Goal: Task Accomplishment & Management: Manage account settings

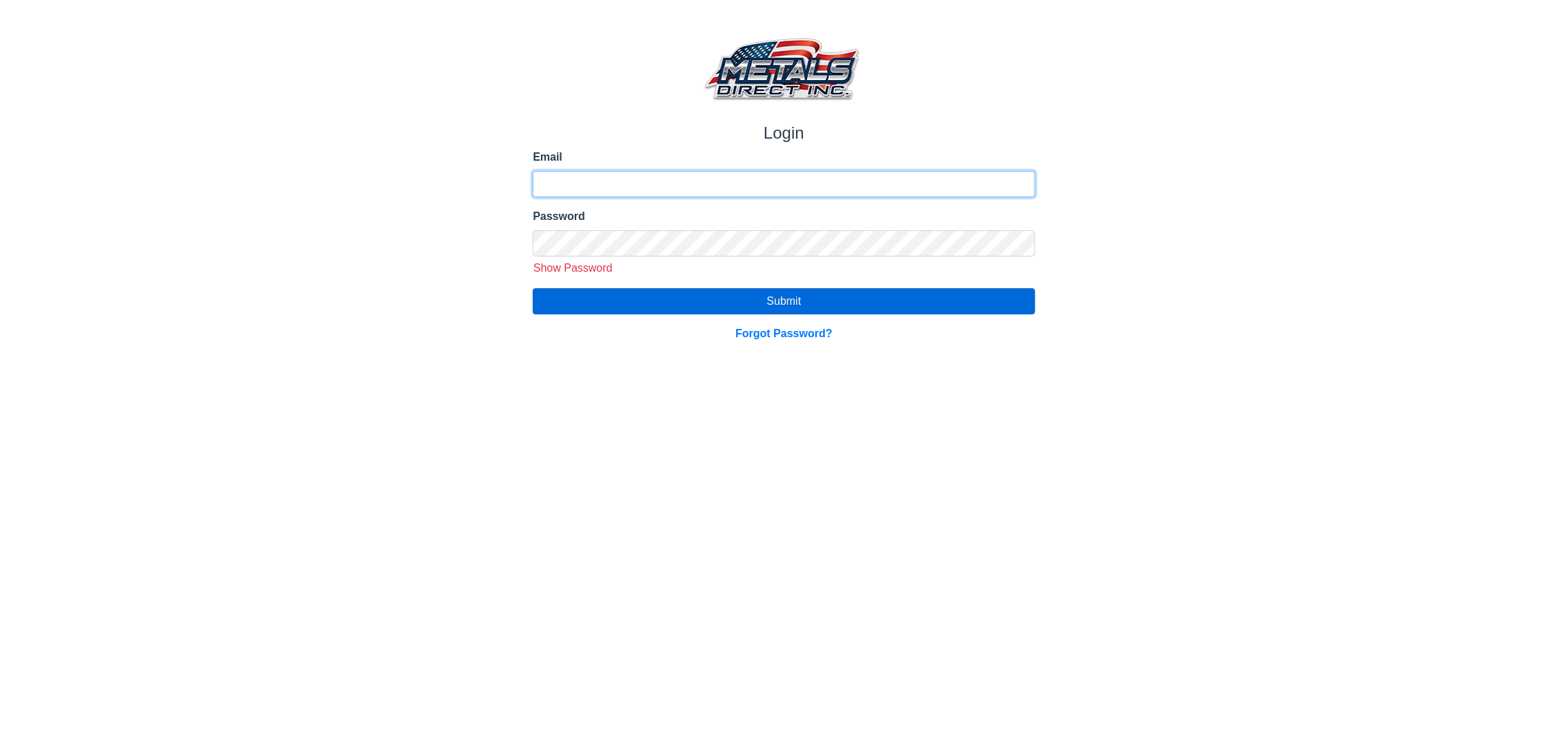
type input "**********"
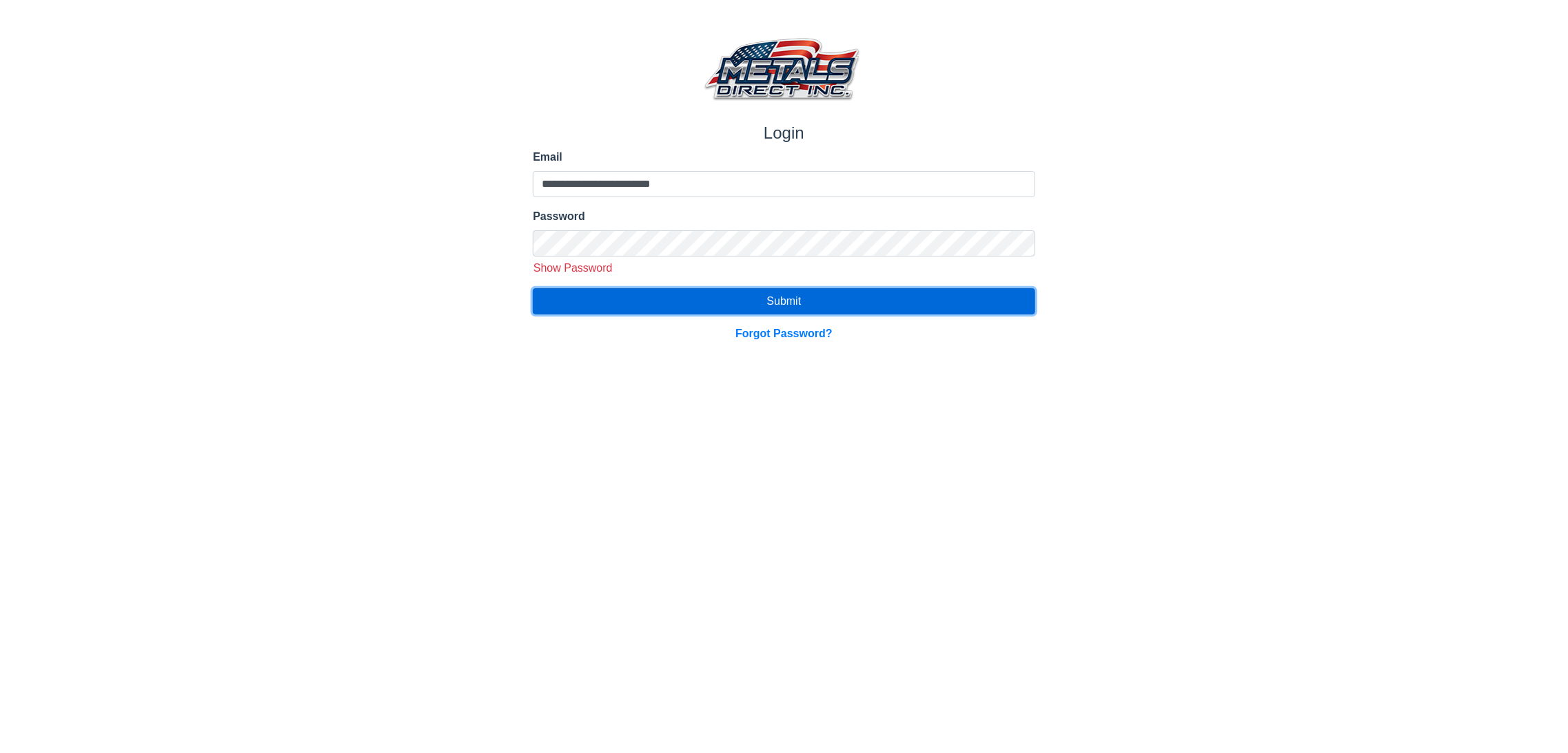
click at [711, 298] on button "Submit" at bounding box center [783, 301] width 502 height 27
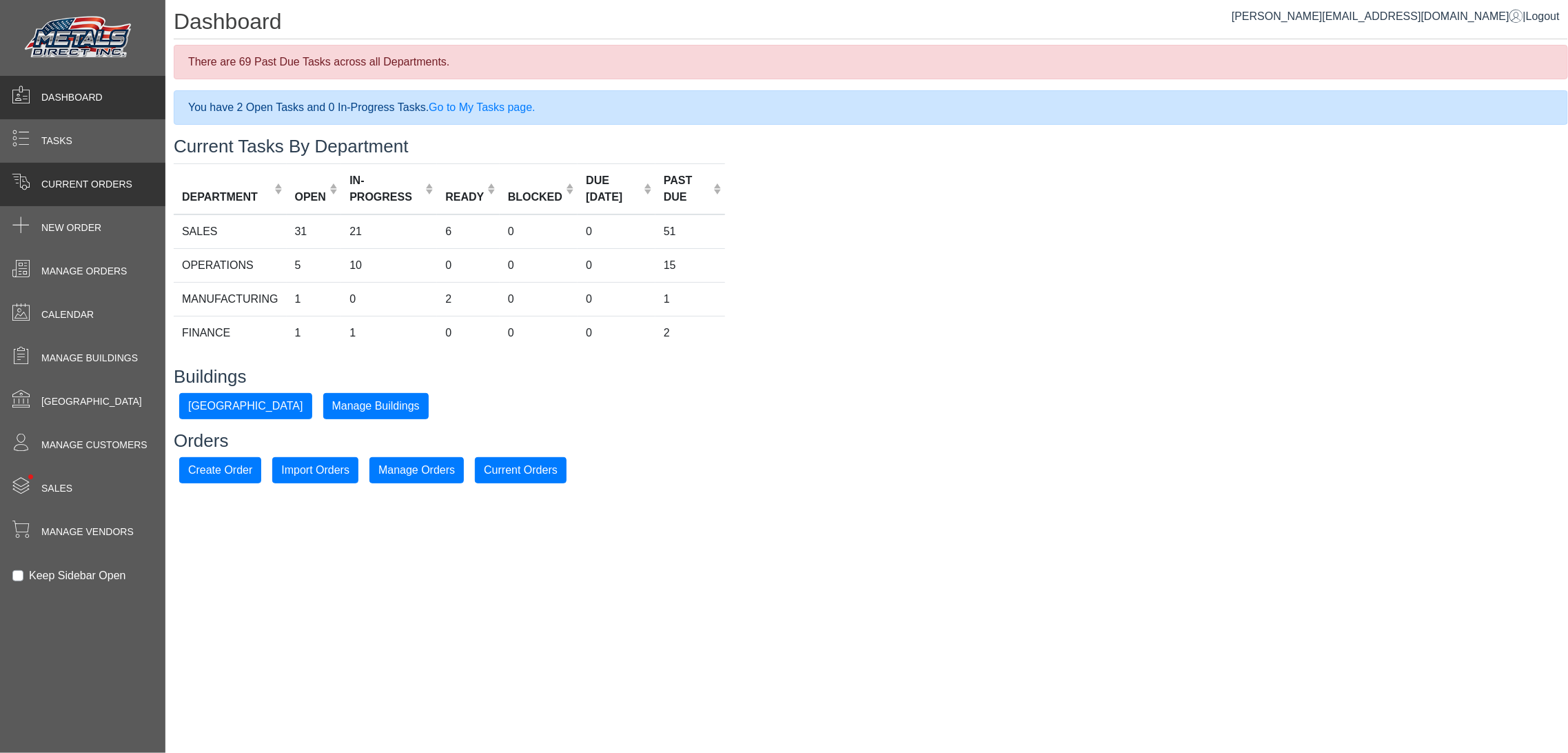
click at [34, 175] on span at bounding box center [20, 184] width 42 height 27
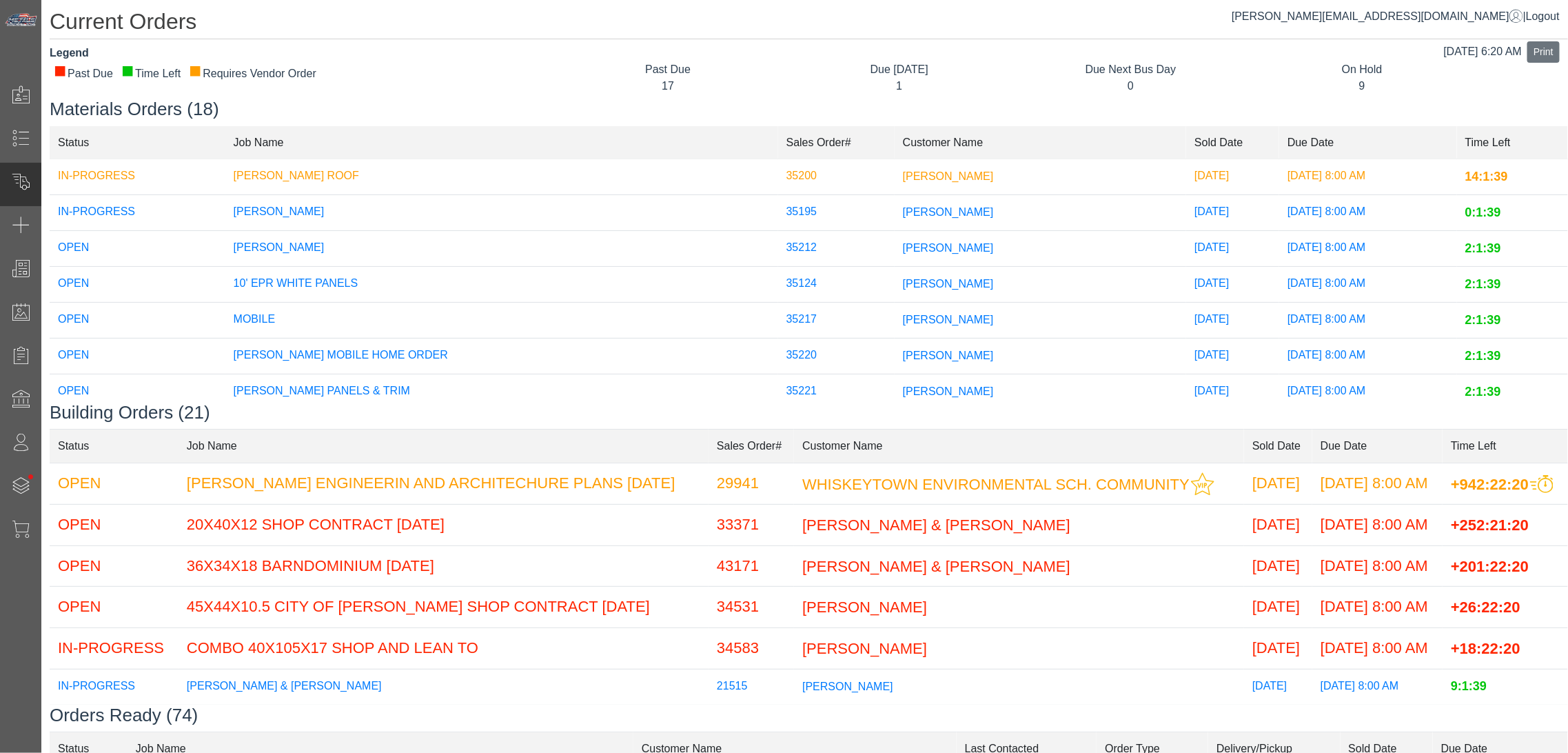
scroll to position [366, 0]
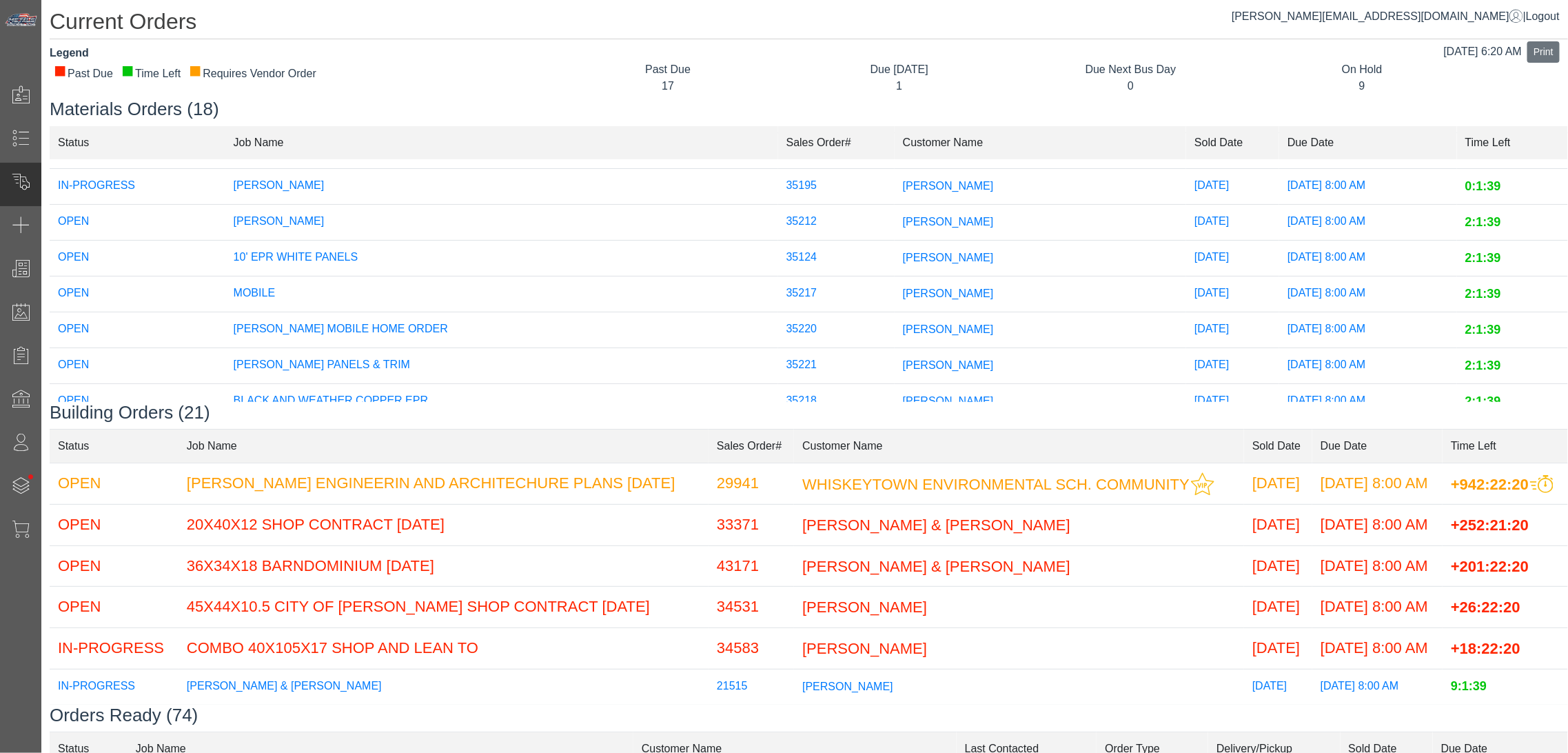
click at [779, 329] on td "35220" at bounding box center [837, 329] width 117 height 36
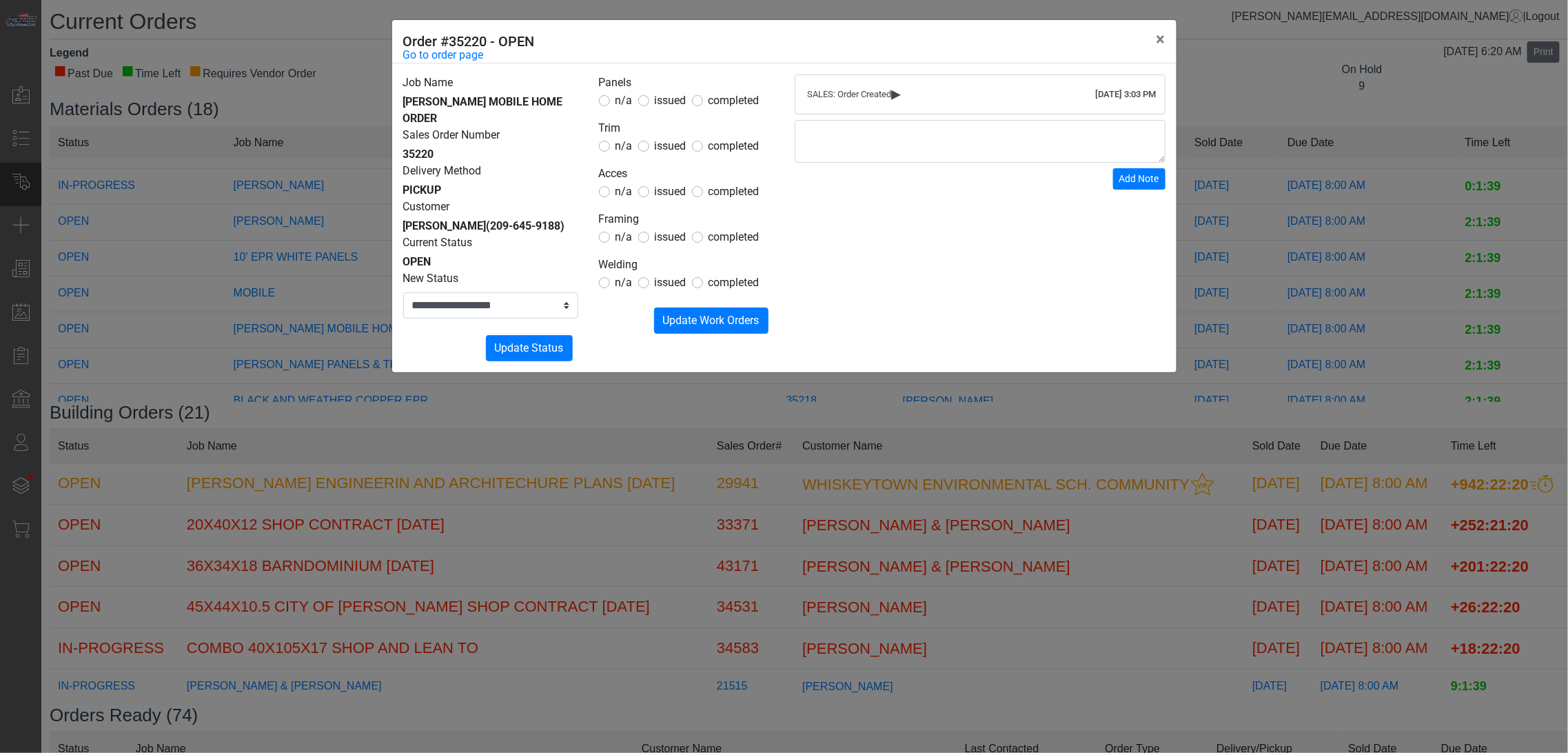
click at [666, 90] on legend "Panels" at bounding box center [686, 83] width 175 height 18
drag, startPoint x: 660, startPoint y: 100, endPoint x: 659, endPoint y: 113, distance: 13.0
click at [662, 100] on span "issued" at bounding box center [671, 100] width 32 height 13
click at [659, 150] on span "issued" at bounding box center [671, 145] width 32 height 13
click at [671, 200] on label "issued" at bounding box center [671, 192] width 32 height 17
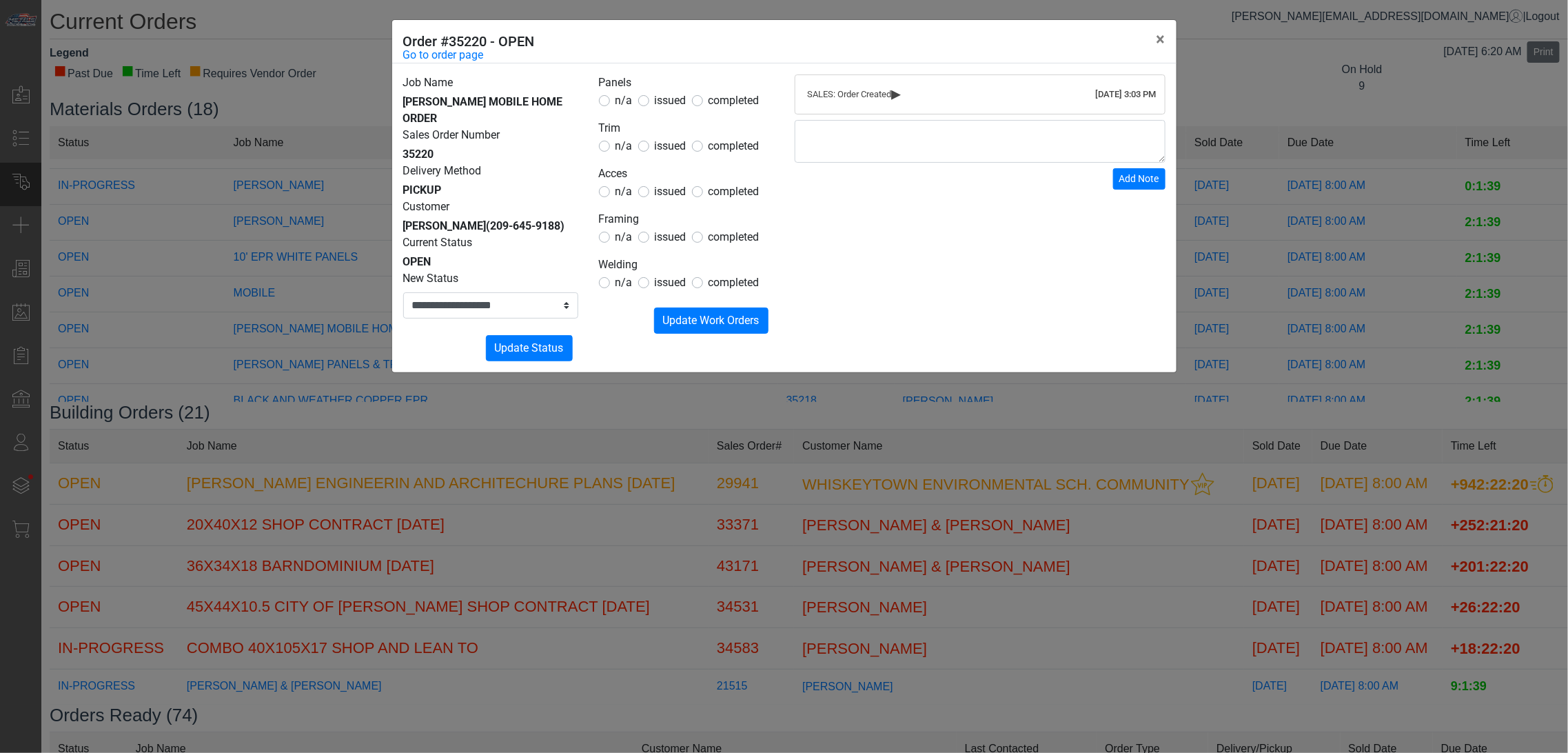
click at [625, 238] on span "n/a" at bounding box center [624, 236] width 17 height 13
click at [625, 272] on legend "Welding" at bounding box center [686, 266] width 175 height 18
click at [625, 276] on span "n/a" at bounding box center [624, 282] width 17 height 13
drag, startPoint x: 625, startPoint y: 281, endPoint x: 631, endPoint y: 288, distance: 9.2
click at [625, 282] on span "n/a" at bounding box center [624, 282] width 17 height 13
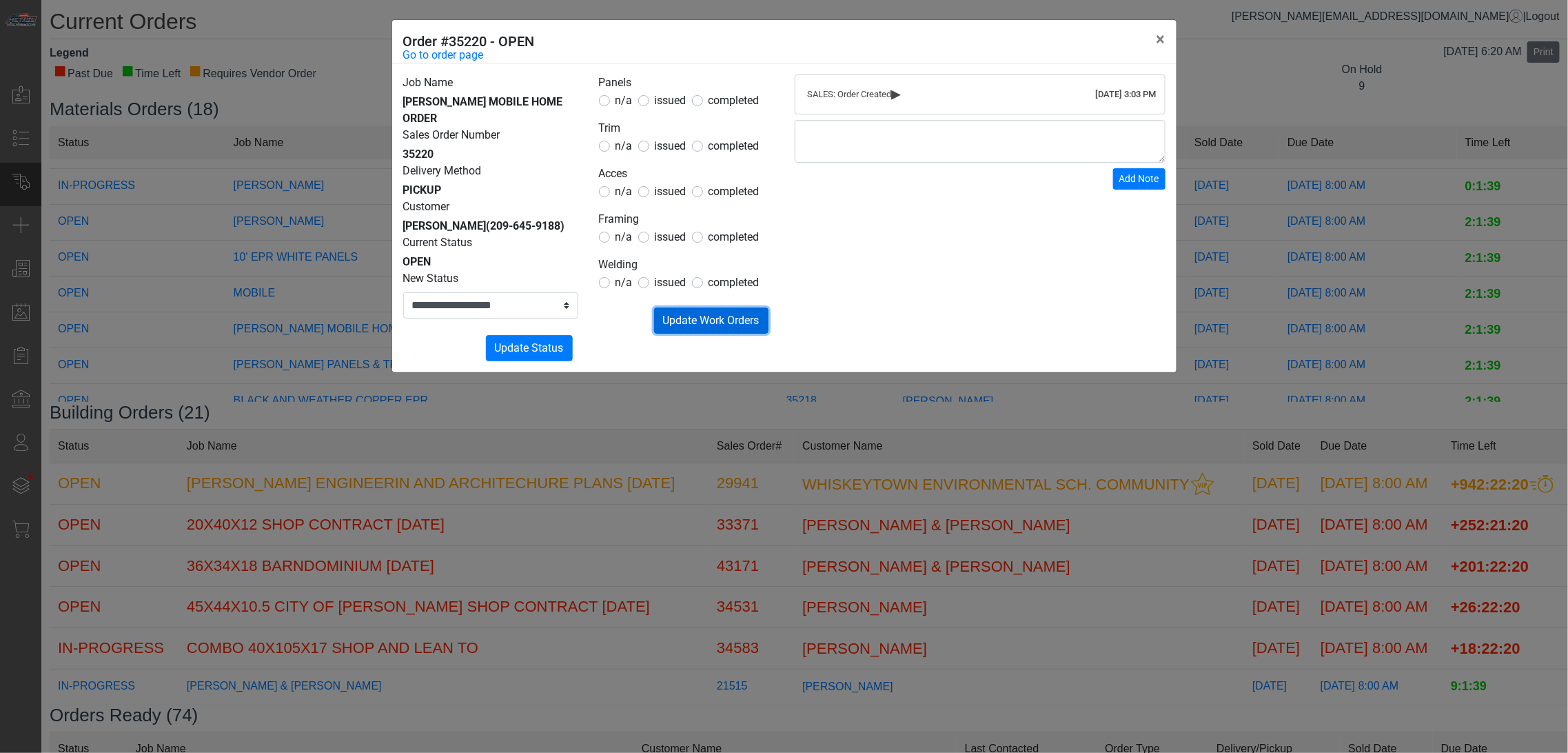
click at [662, 311] on button "Submitting Update Work Orders" at bounding box center [711, 320] width 115 height 27
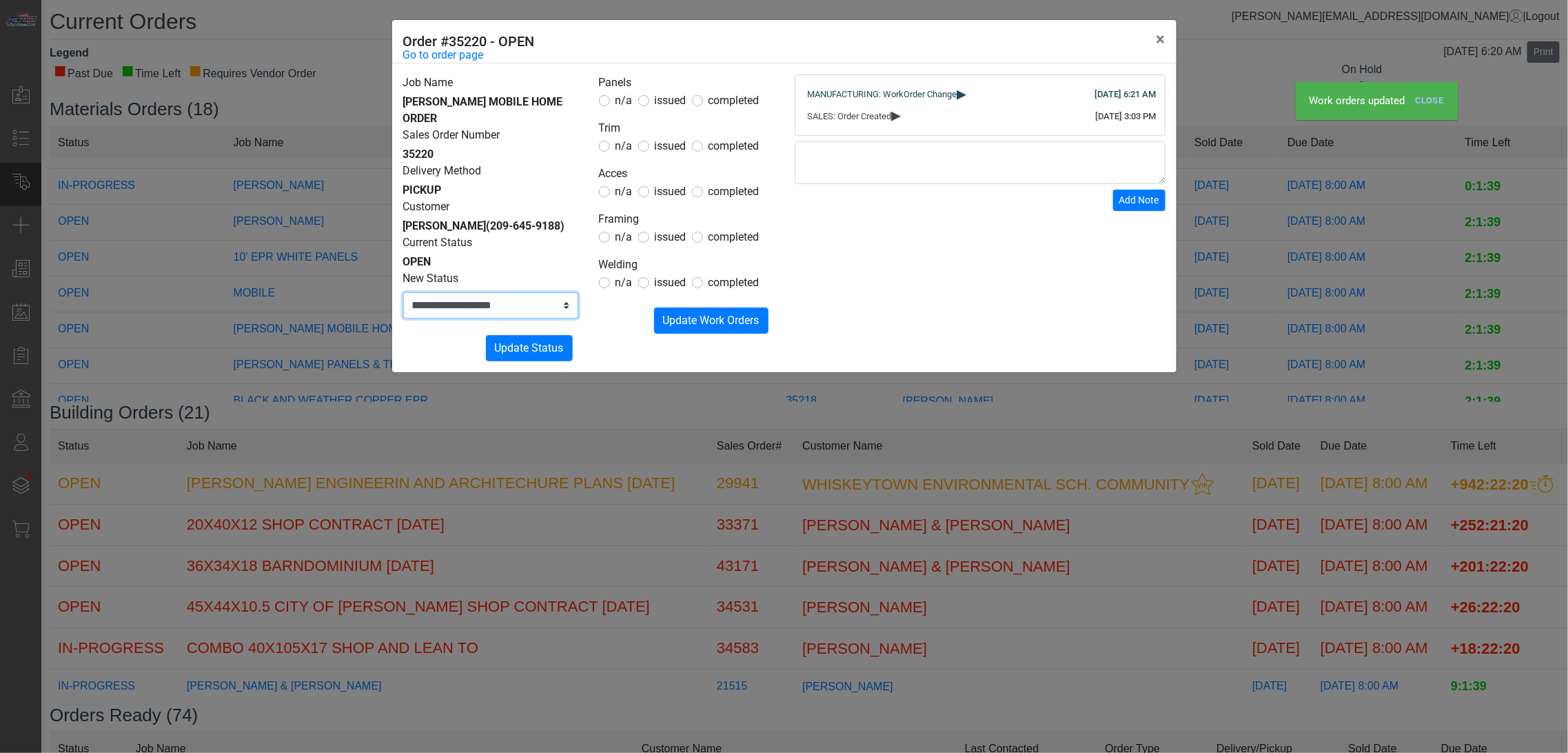
drag, startPoint x: 526, startPoint y: 321, endPoint x: 521, endPoint y: 335, distance: 14.9
click at [526, 319] on select "**********" at bounding box center [490, 305] width 175 height 27
select select "**********"
click at [403, 309] on select "**********" at bounding box center [490, 305] width 175 height 27
click at [512, 354] on span "Update Status" at bounding box center [529, 348] width 69 height 13
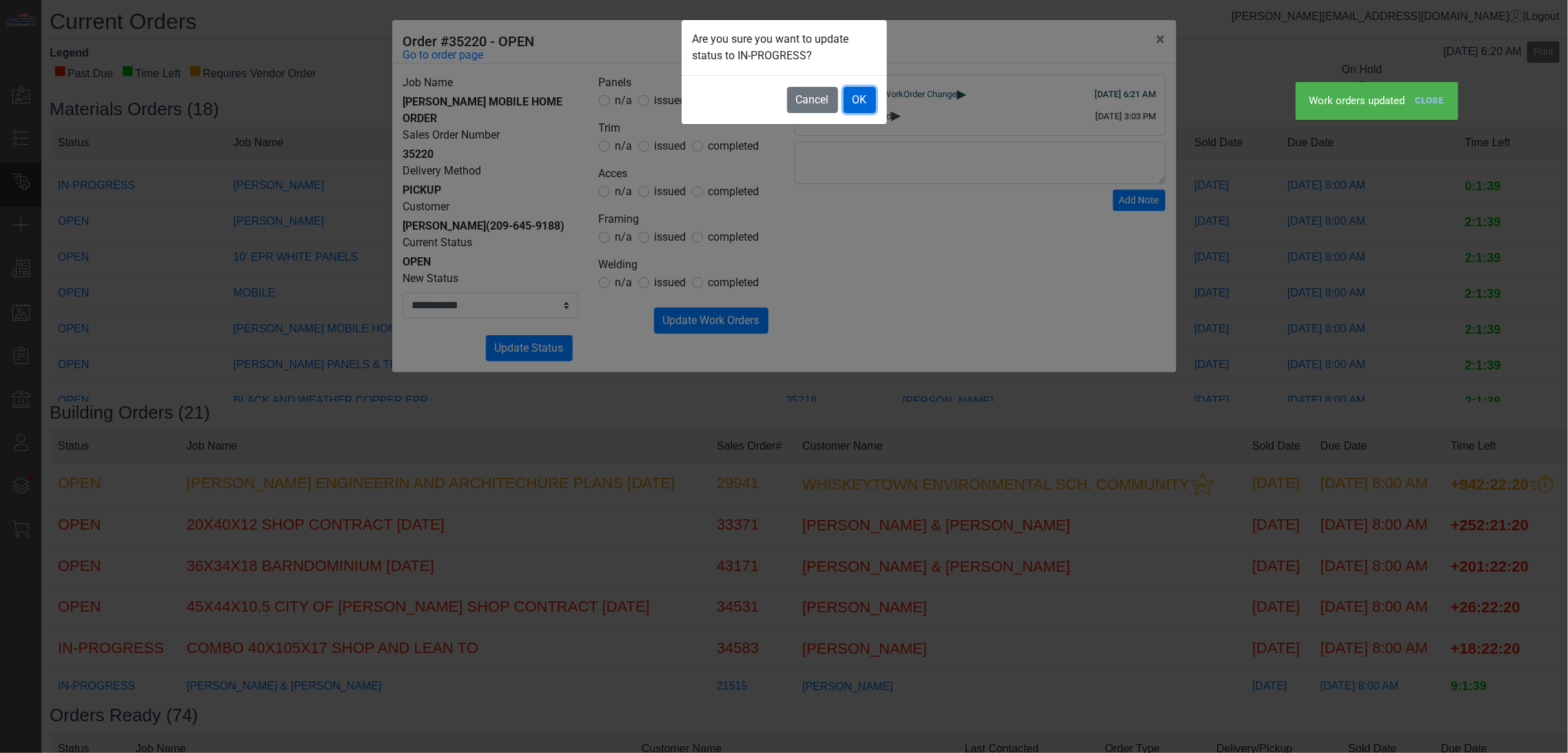
click at [852, 99] on button "OK" at bounding box center [860, 99] width 33 height 27
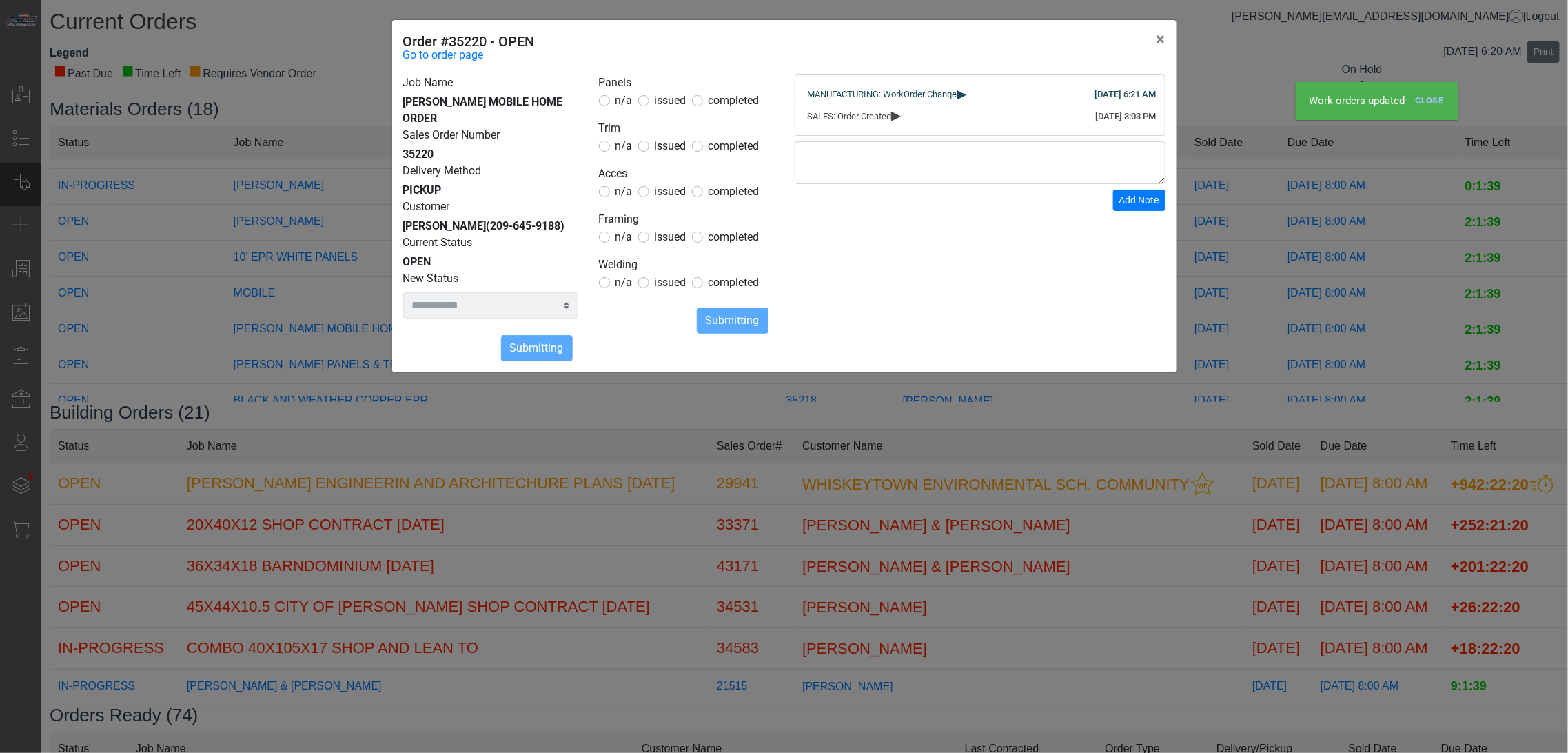
select select
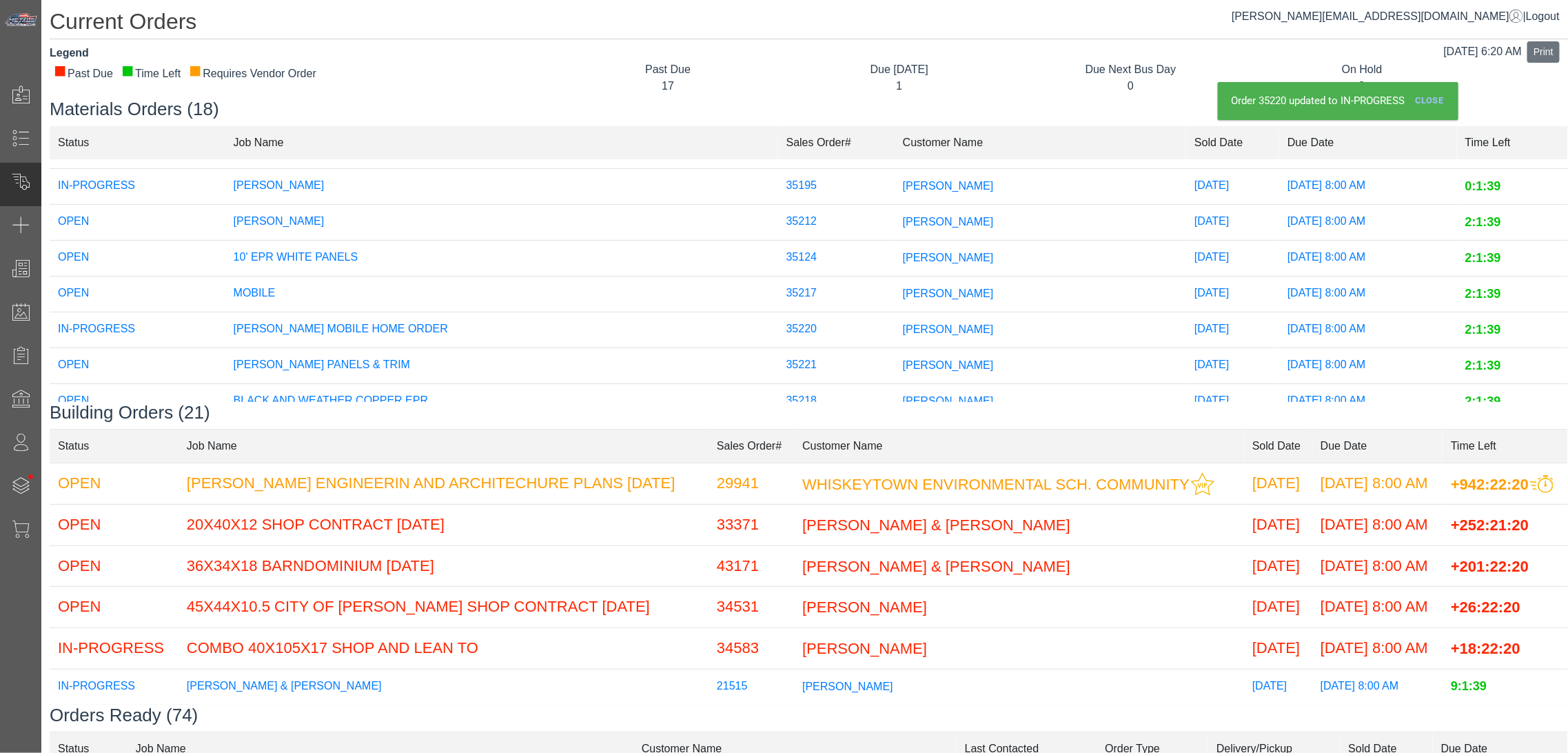
click at [779, 222] on td "35212" at bounding box center [837, 222] width 117 height 36
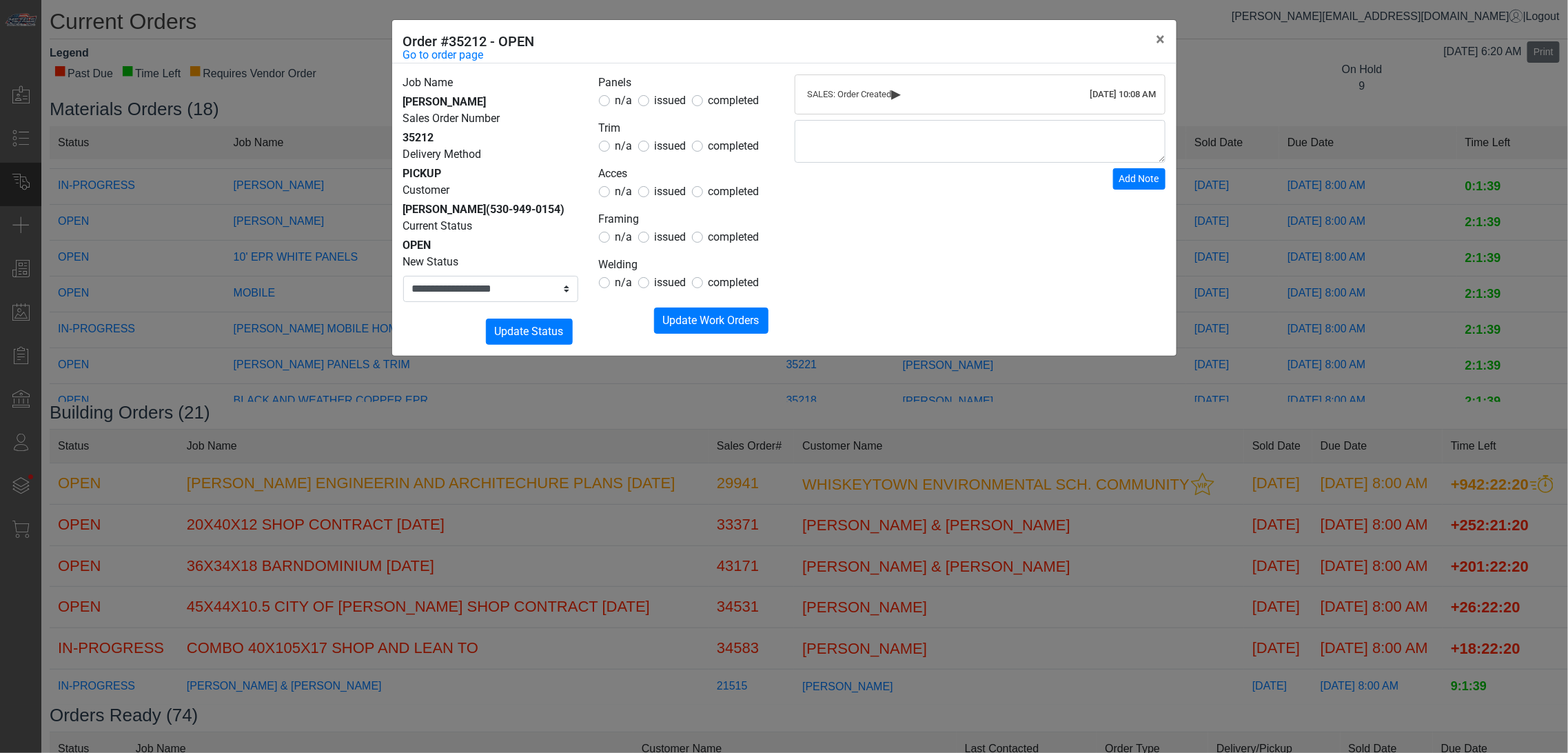
click at [656, 106] on span "issued" at bounding box center [671, 100] width 32 height 13
click at [623, 154] on form "Panels n/a issued completed Trim n/a issued completed Acces n/a issued complete…" at bounding box center [686, 204] width 175 height 260
click at [623, 153] on span "n/a" at bounding box center [624, 145] width 17 height 13
click at [617, 194] on span "n/a" at bounding box center [624, 191] width 17 height 13
click at [619, 238] on span "n/a" at bounding box center [624, 236] width 17 height 13
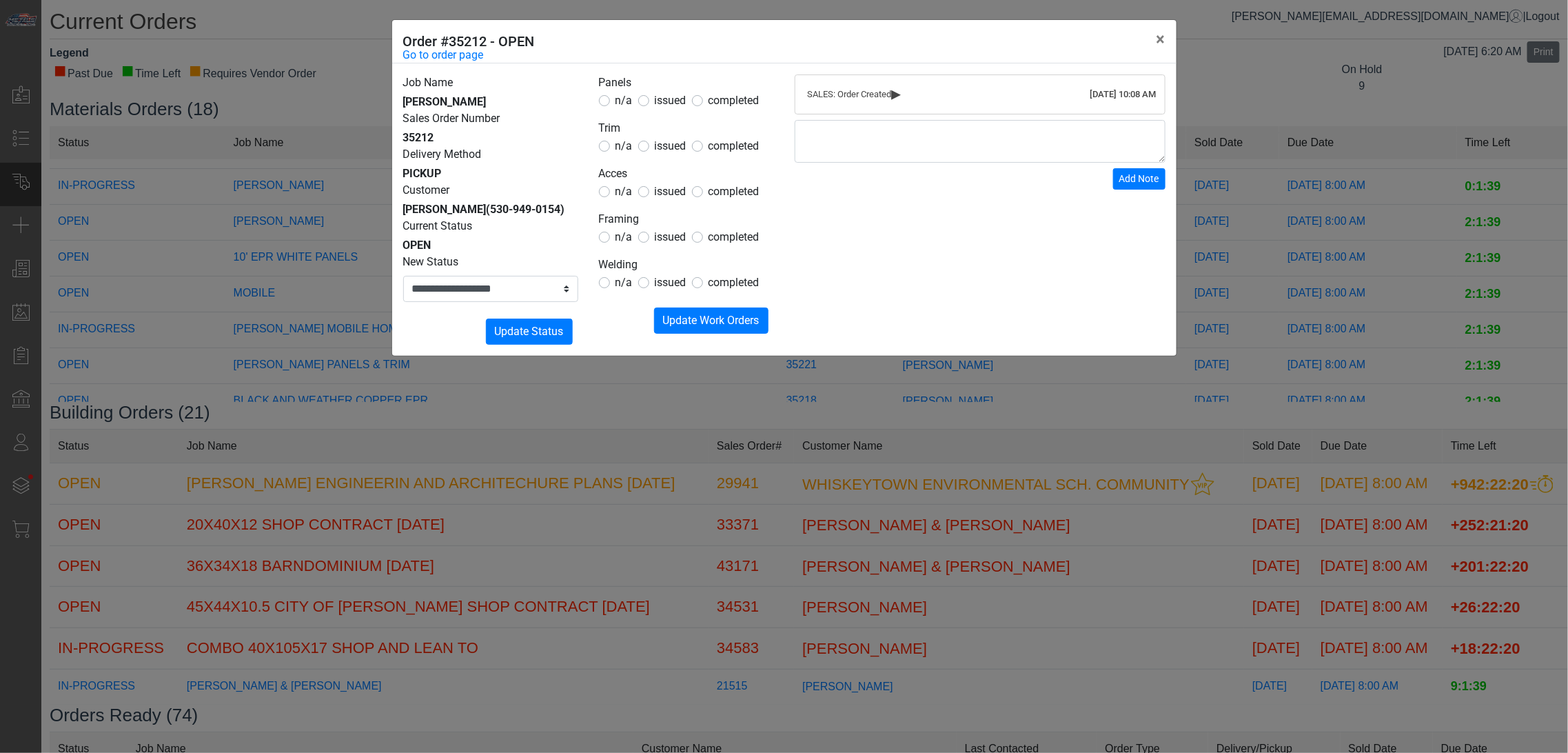
click at [618, 276] on span "n/a" at bounding box center [624, 282] width 17 height 13
click at [691, 315] on span "Update Work Orders" at bounding box center [711, 320] width 96 height 13
click at [508, 291] on select "**********" at bounding box center [490, 288] width 175 height 27
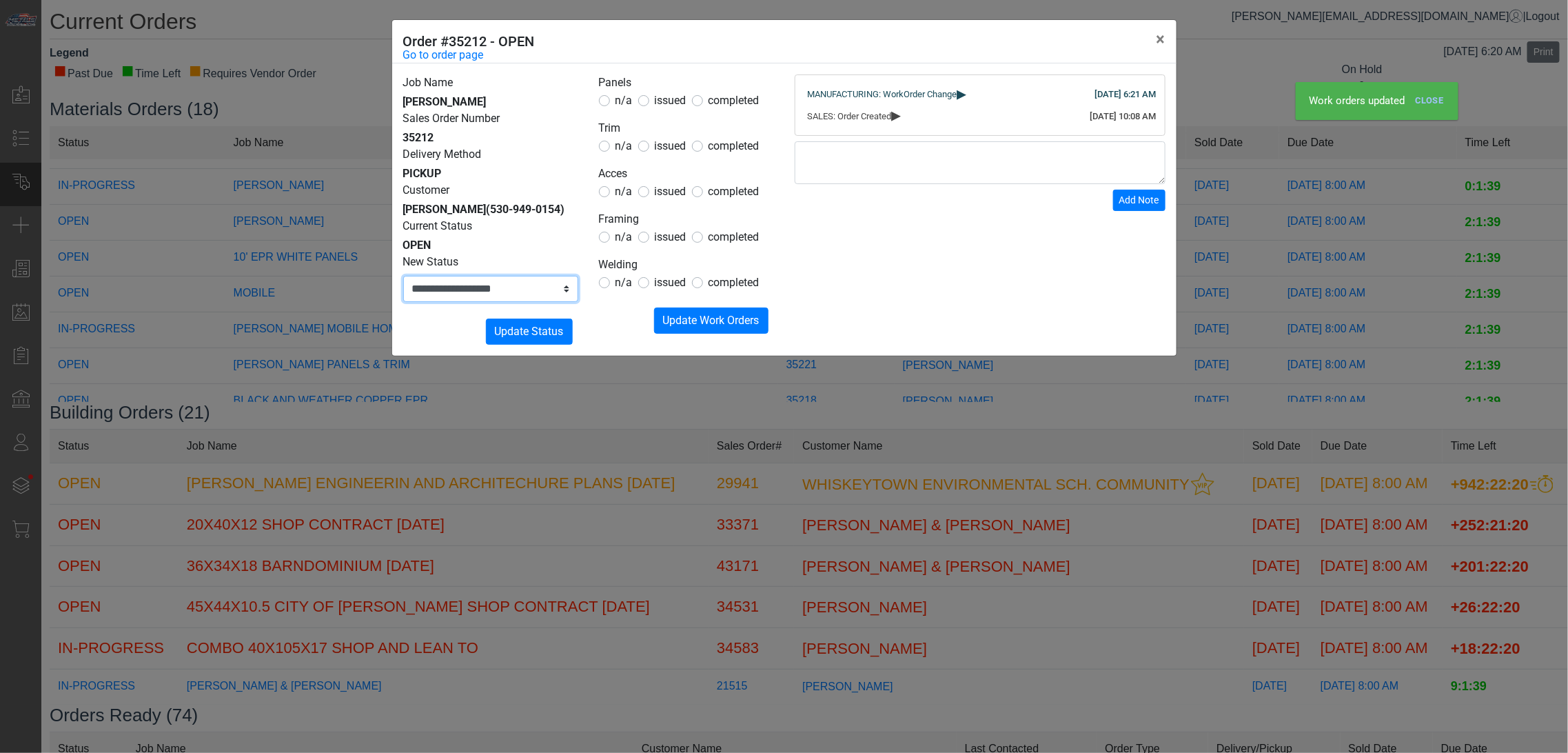
select select "**********"
click at [403, 276] on select "**********" at bounding box center [490, 288] width 175 height 27
click at [504, 334] on span "Update Status" at bounding box center [529, 331] width 69 height 13
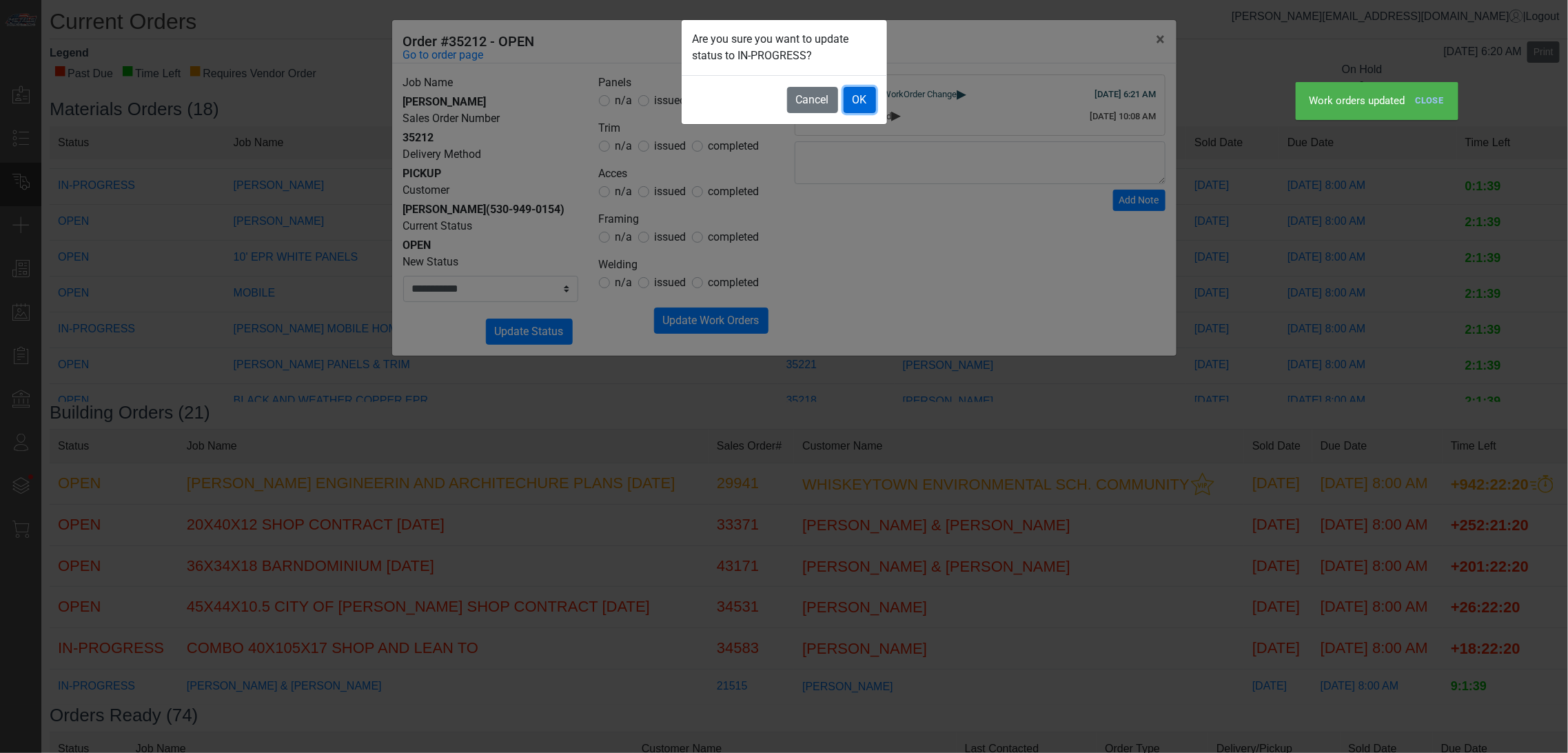
click at [855, 106] on button "OK" at bounding box center [860, 99] width 33 height 27
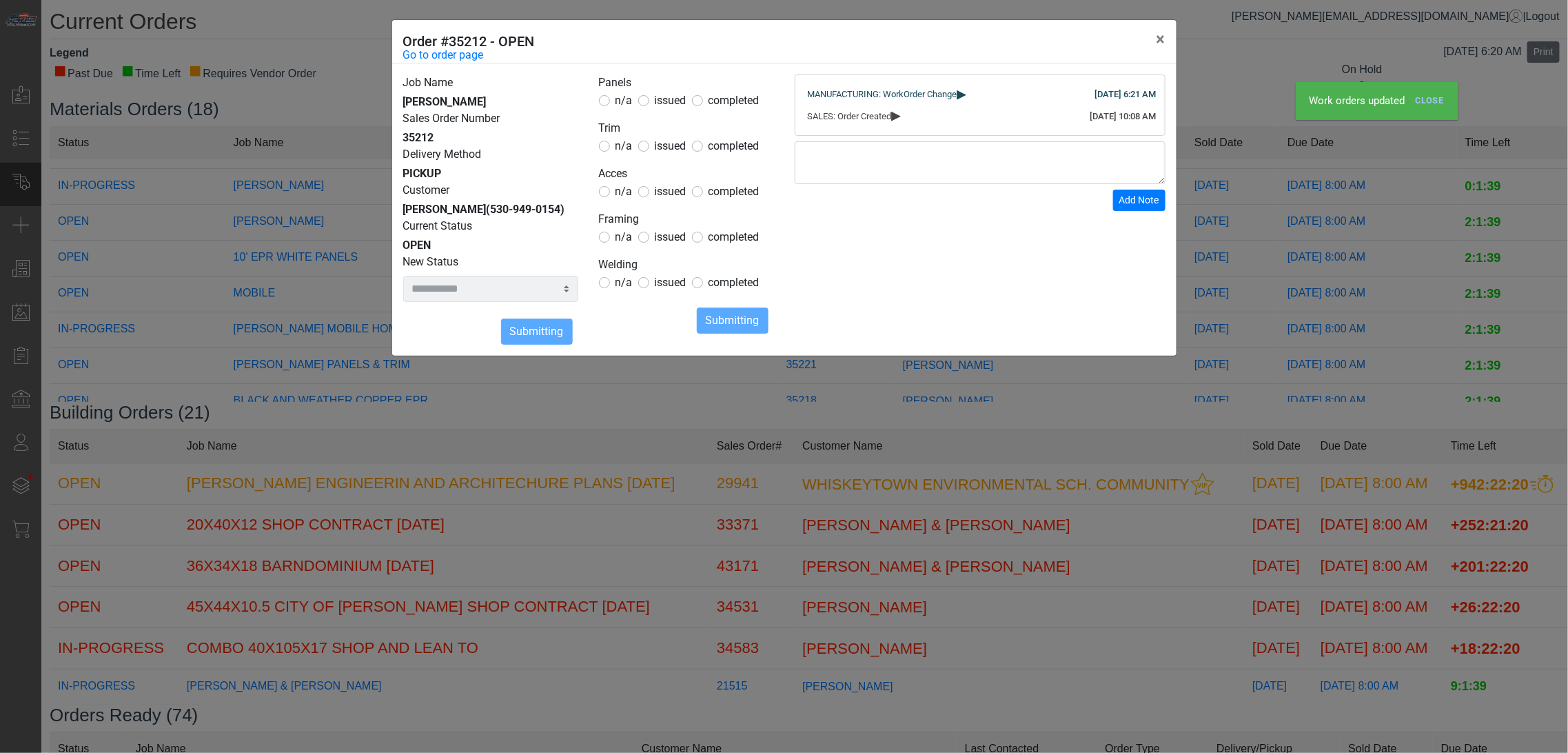
select select
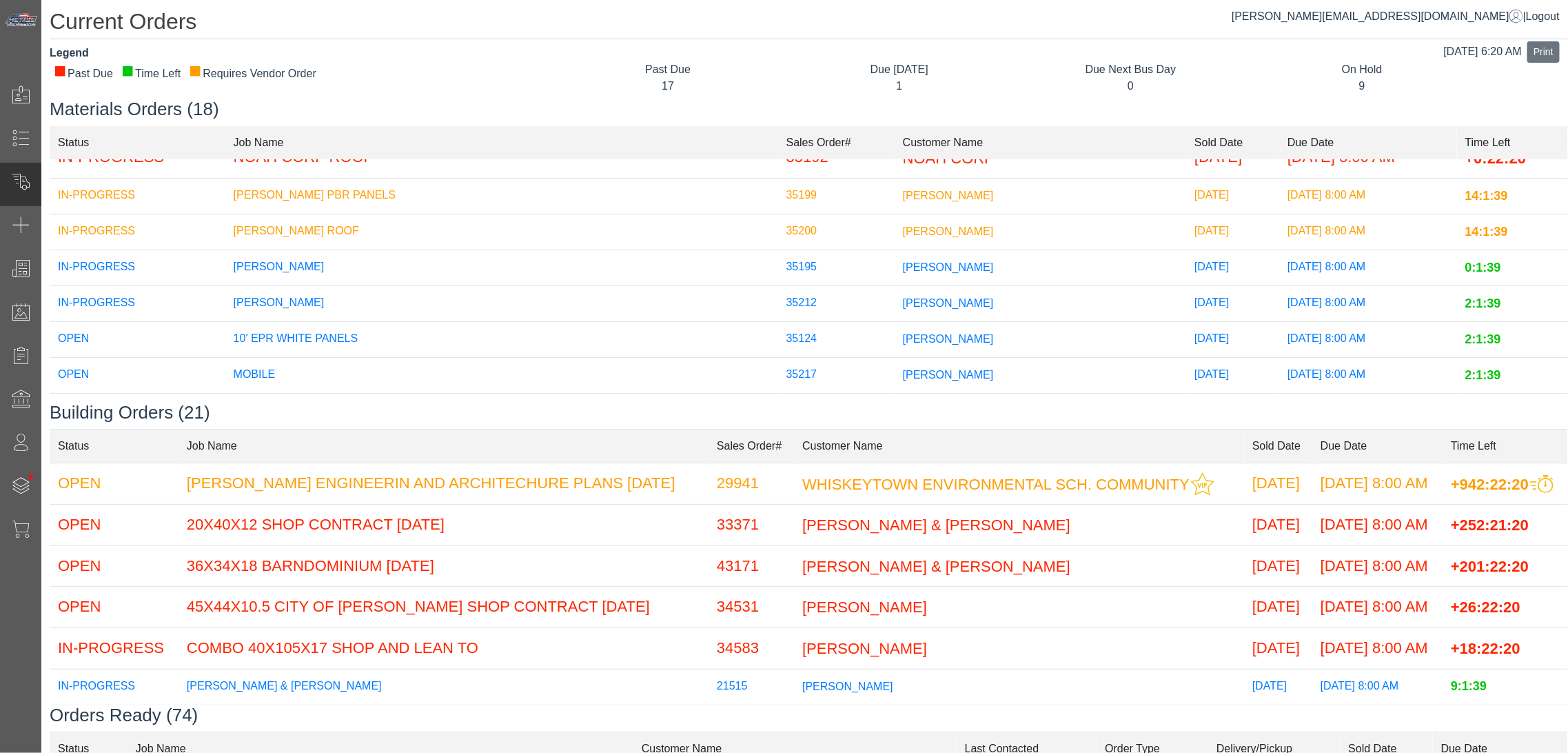
scroll to position [442, 0]
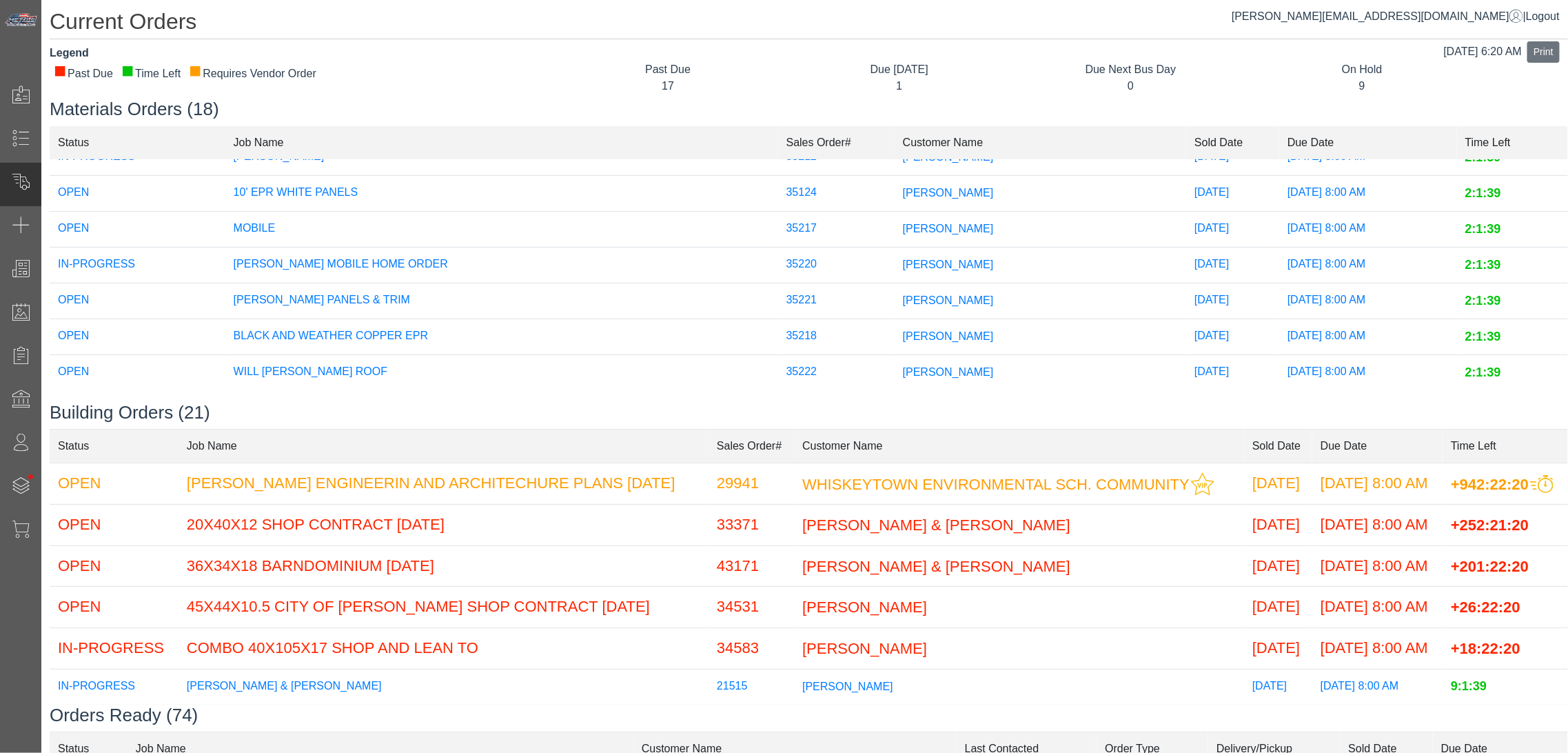
click at [895, 369] on td "[PERSON_NAME]" at bounding box center [1041, 373] width 291 height 36
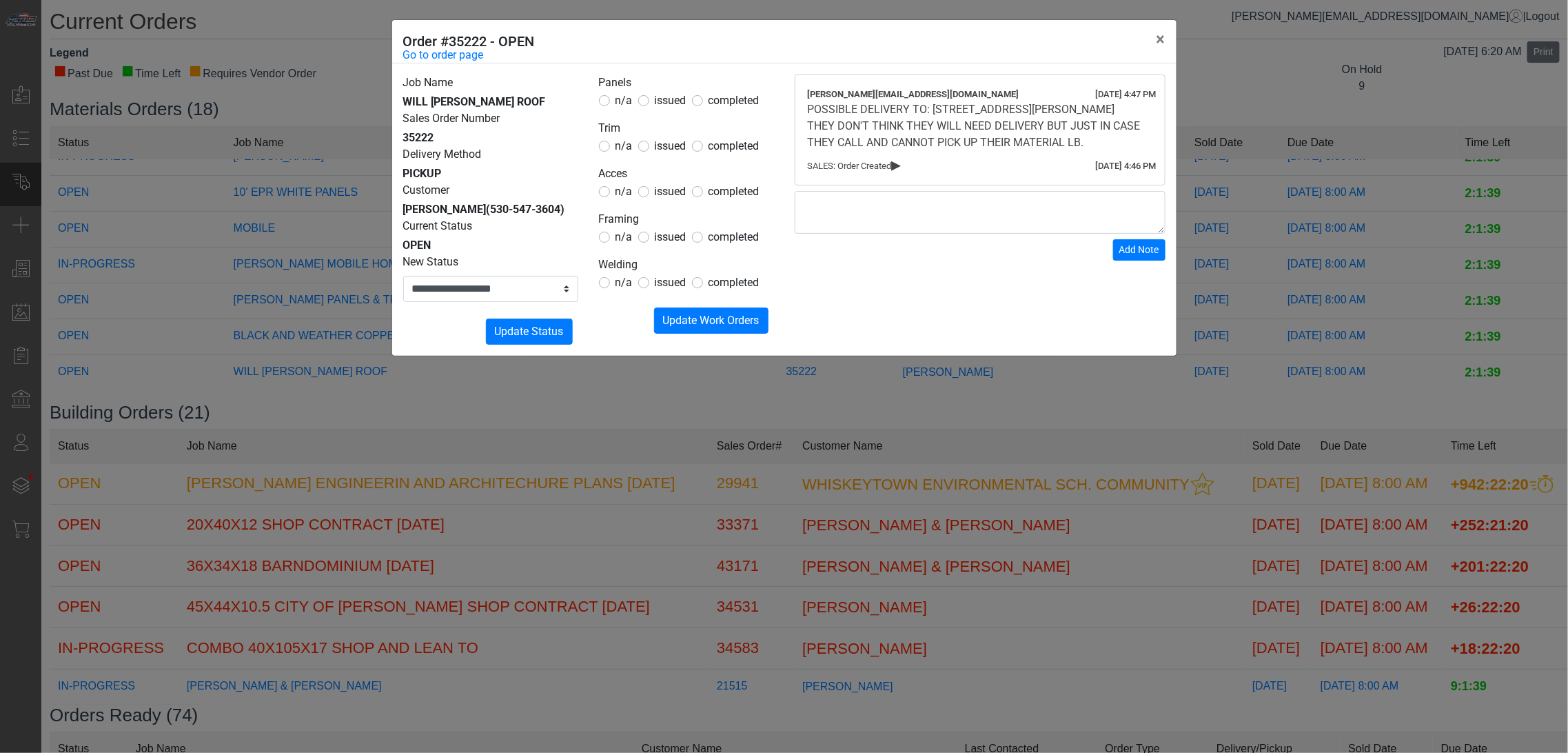
click at [679, 102] on span "issued" at bounding box center [671, 100] width 32 height 13
click at [669, 140] on span "issued" at bounding box center [671, 145] width 32 height 13
click at [665, 194] on span "issued" at bounding box center [671, 191] width 32 height 13
click at [628, 238] on span "n/a" at bounding box center [624, 236] width 17 height 13
click at [618, 281] on span "n/a" at bounding box center [624, 282] width 17 height 13
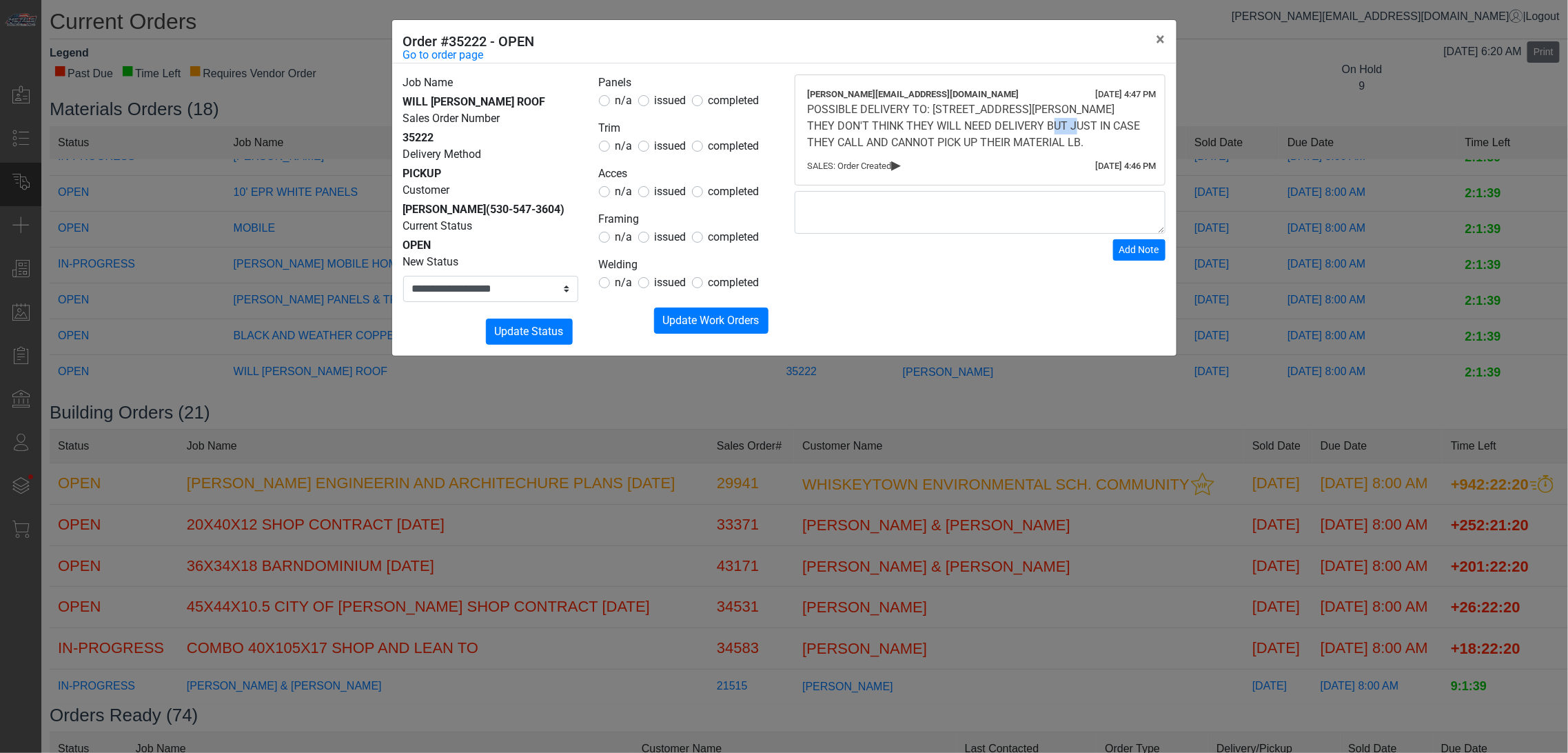
drag, startPoint x: 1022, startPoint y: 129, endPoint x: 1040, endPoint y: 127, distance: 18.1
click at [1040, 127] on div "POSSIBLE DELIVERY TO: [STREET_ADDRESS][PERSON_NAME] THEY DON'T THINK THEY WILL …" at bounding box center [981, 126] width 345 height 49
click at [983, 136] on div "POSSIBLE DELIVERY TO: [STREET_ADDRESS][PERSON_NAME] THEY DON'T THINK THEY WILL …" at bounding box center [981, 126] width 345 height 49
click at [734, 326] on span "Update Work Orders" at bounding box center [711, 320] width 96 height 13
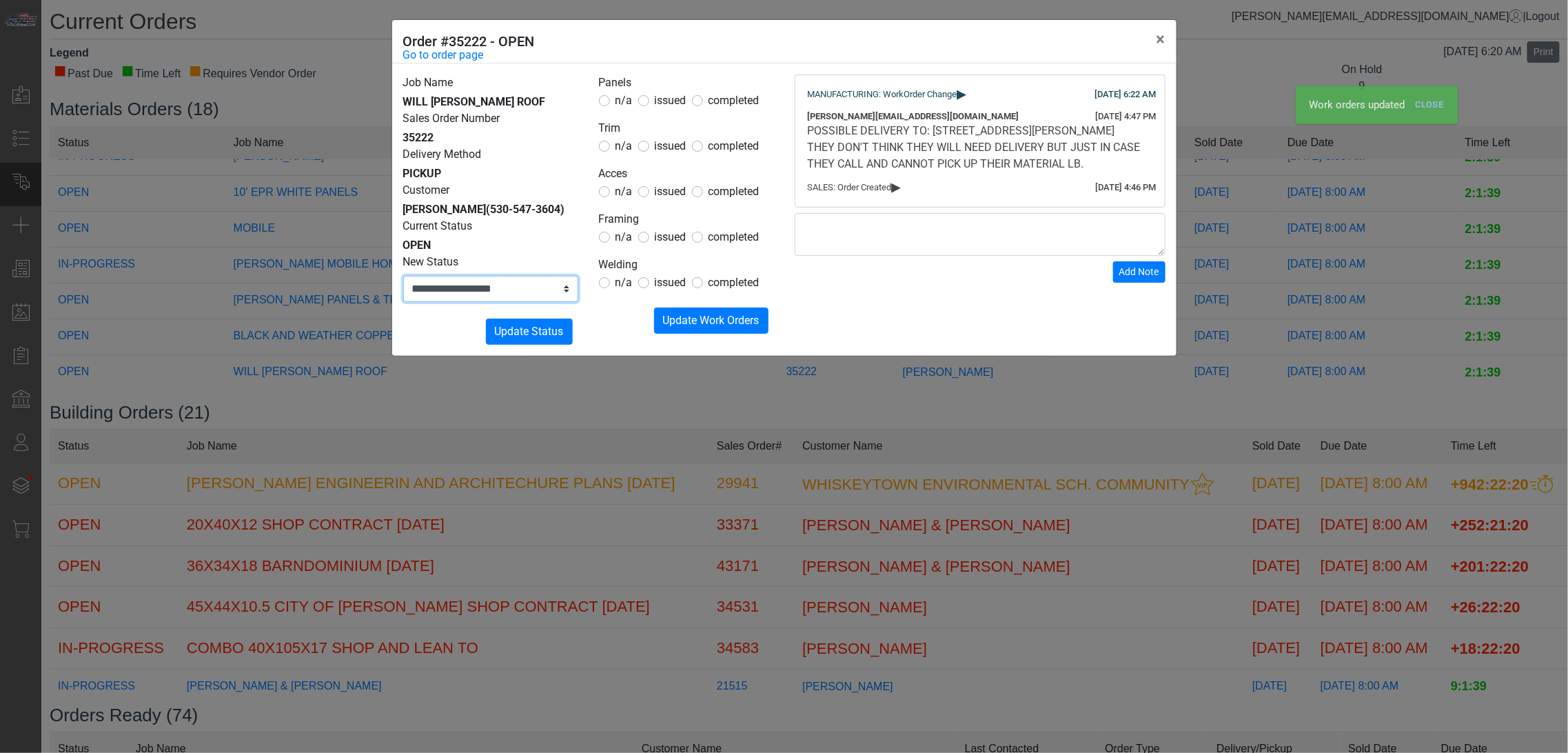
click at [575, 292] on select "**********" at bounding box center [490, 288] width 175 height 27
select select "**********"
click at [403, 276] on select "**********" at bounding box center [490, 288] width 175 height 27
click at [532, 320] on button "Submitting Update Status" at bounding box center [529, 332] width 87 height 27
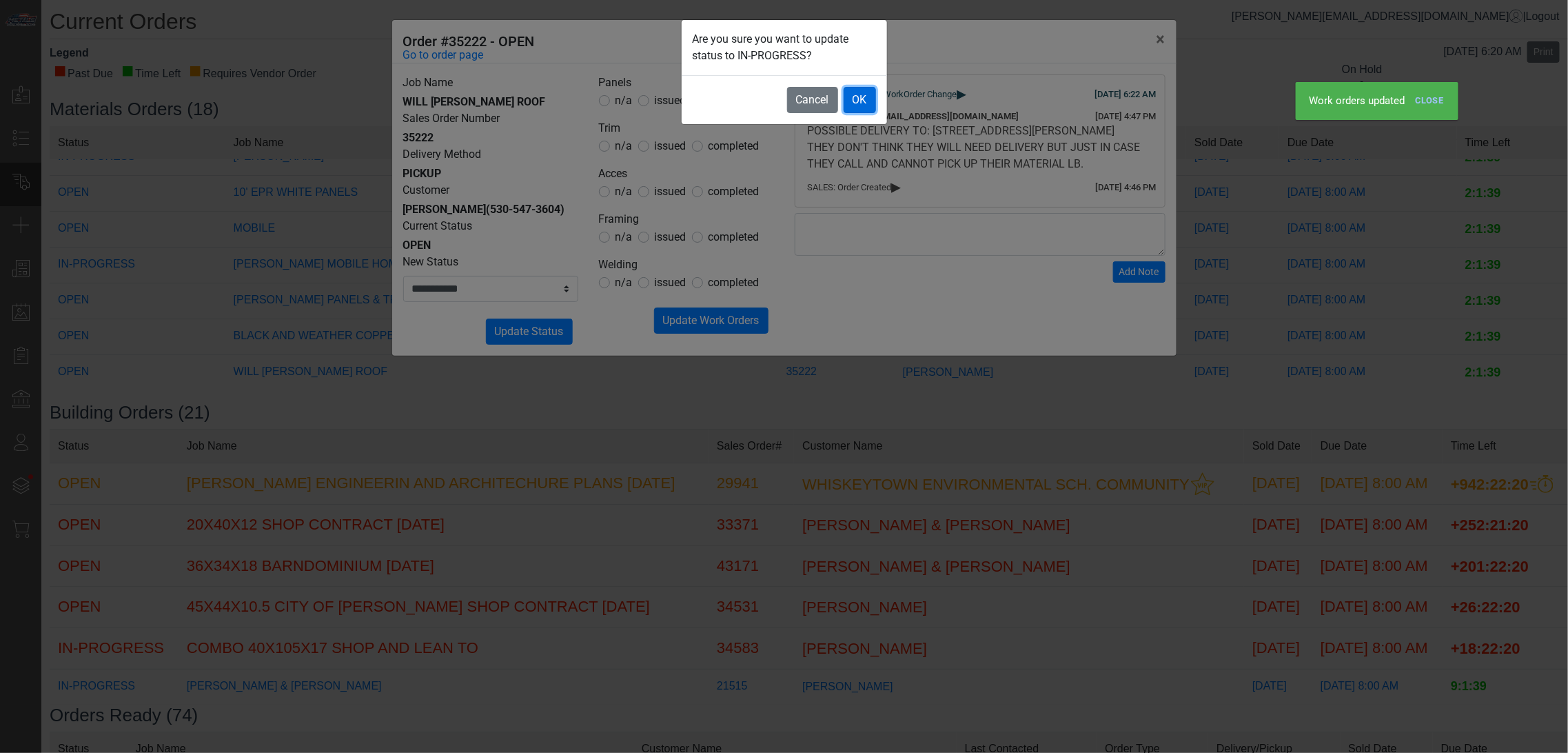
click at [861, 104] on button "OK" at bounding box center [860, 99] width 33 height 27
select select
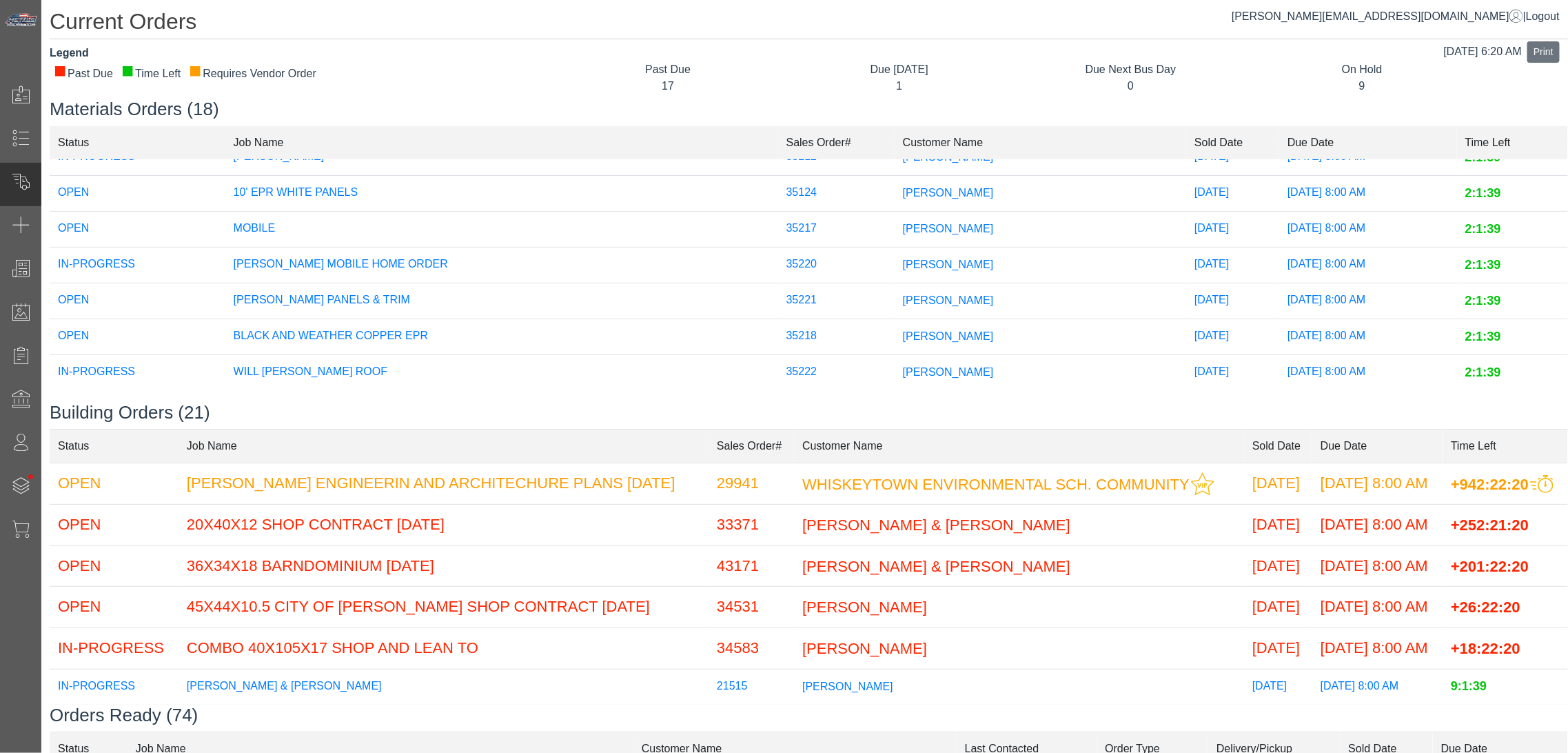
click at [793, 325] on td "35218" at bounding box center [837, 337] width 117 height 36
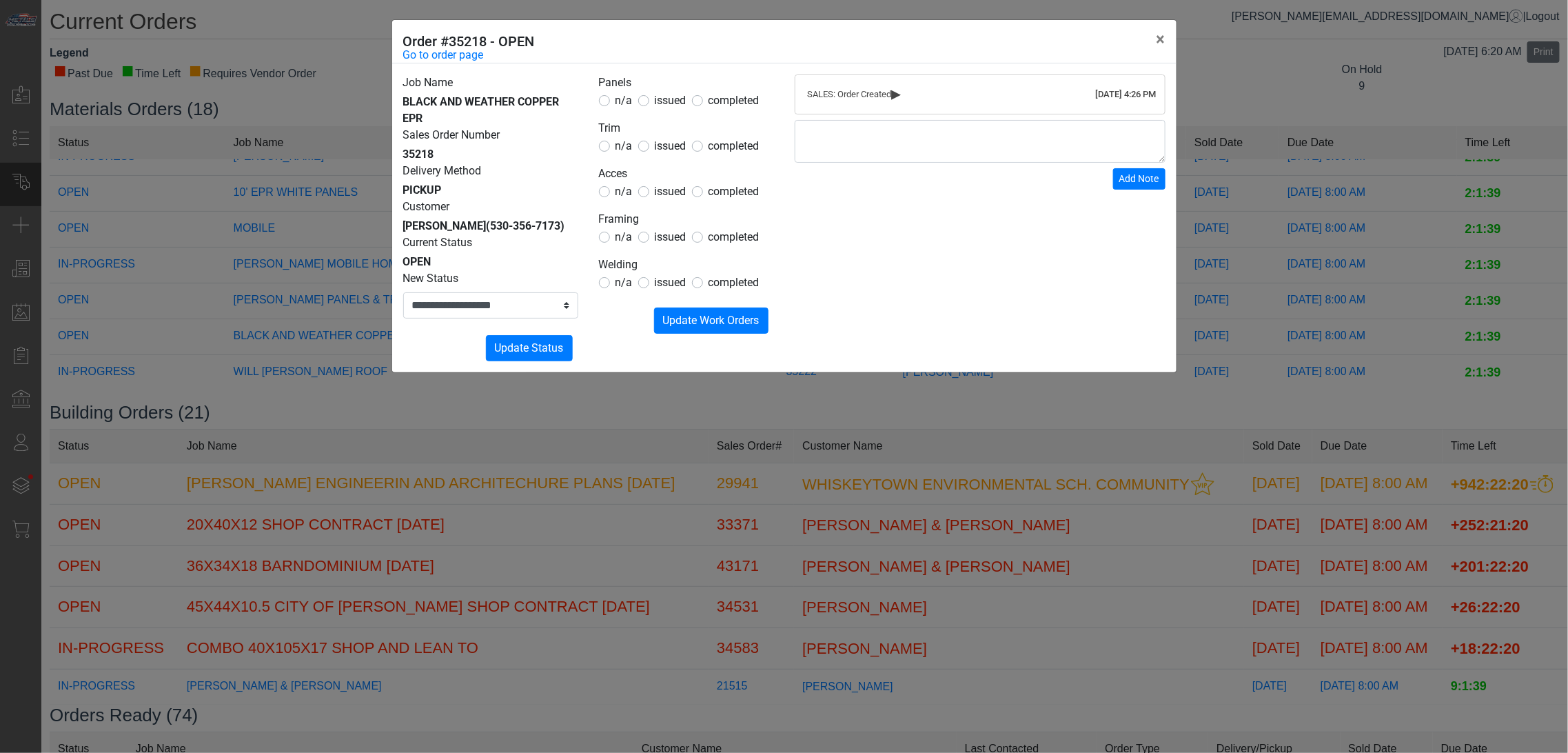
click at [655, 101] on span "issued" at bounding box center [671, 100] width 32 height 13
click at [665, 124] on legend "Trim" at bounding box center [686, 129] width 175 height 18
click at [673, 145] on span "issued" at bounding box center [671, 145] width 32 height 13
click at [657, 191] on span "issued" at bounding box center [671, 191] width 32 height 13
click at [628, 232] on span "n/a" at bounding box center [624, 236] width 17 height 13
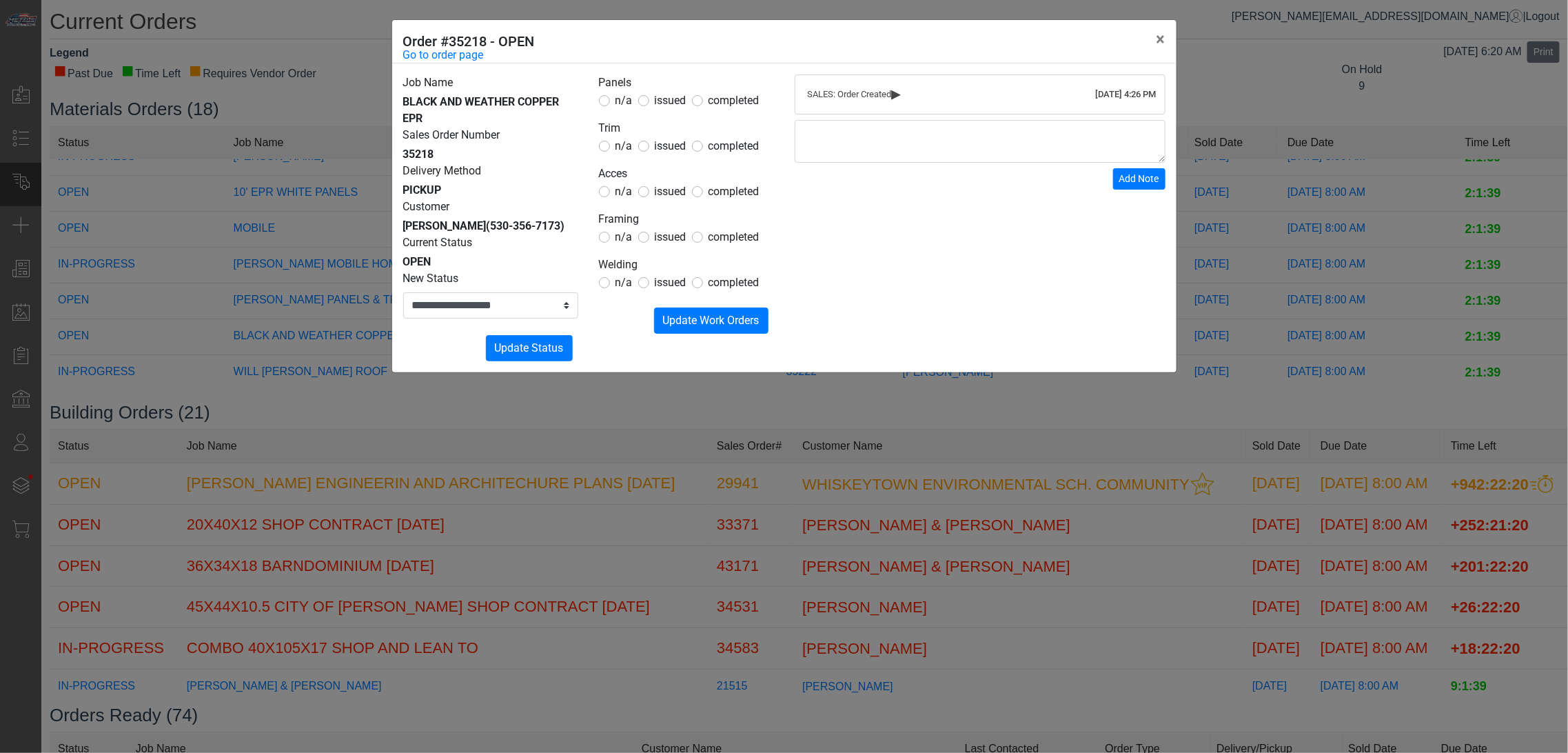
click at [619, 280] on span "n/a" at bounding box center [624, 282] width 17 height 13
click at [679, 313] on span "Update Work Orders" at bounding box center [711, 320] width 96 height 13
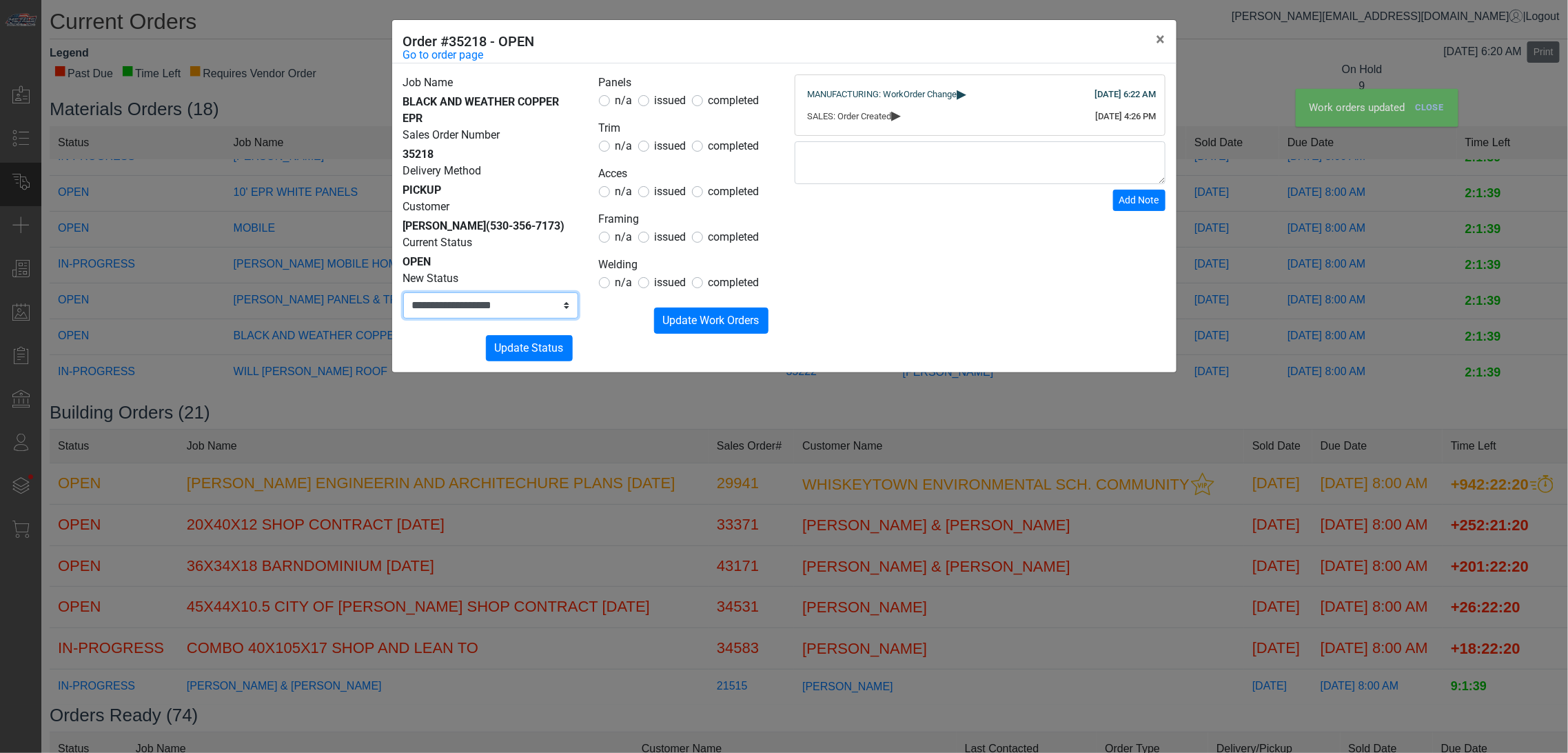
click at [510, 319] on select "**********" at bounding box center [490, 305] width 175 height 27
select select "**********"
click at [403, 309] on select "**********" at bounding box center [490, 305] width 175 height 27
click at [556, 351] on button "Submitting Update Status" at bounding box center [529, 348] width 87 height 27
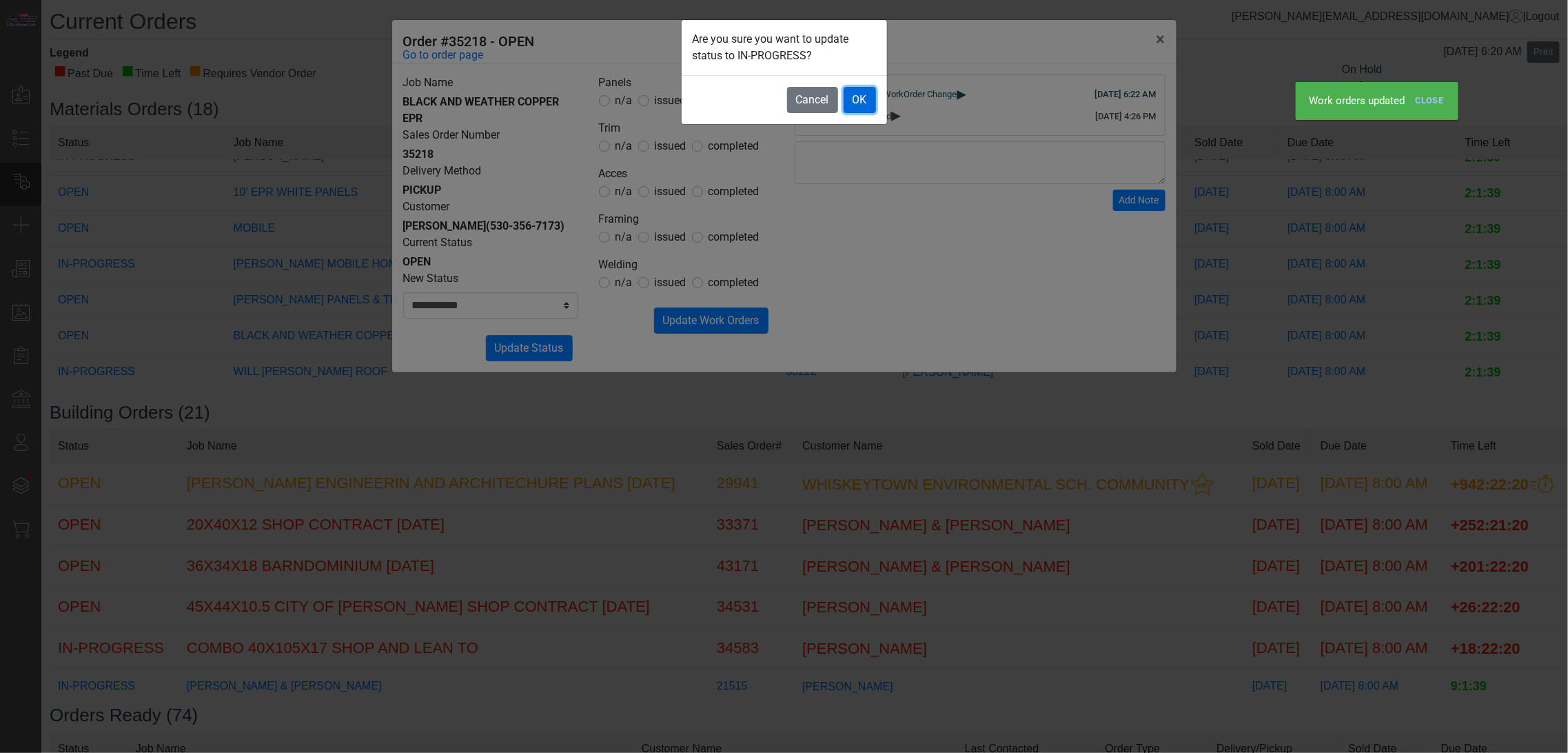
click at [865, 100] on button "OK" at bounding box center [860, 99] width 33 height 27
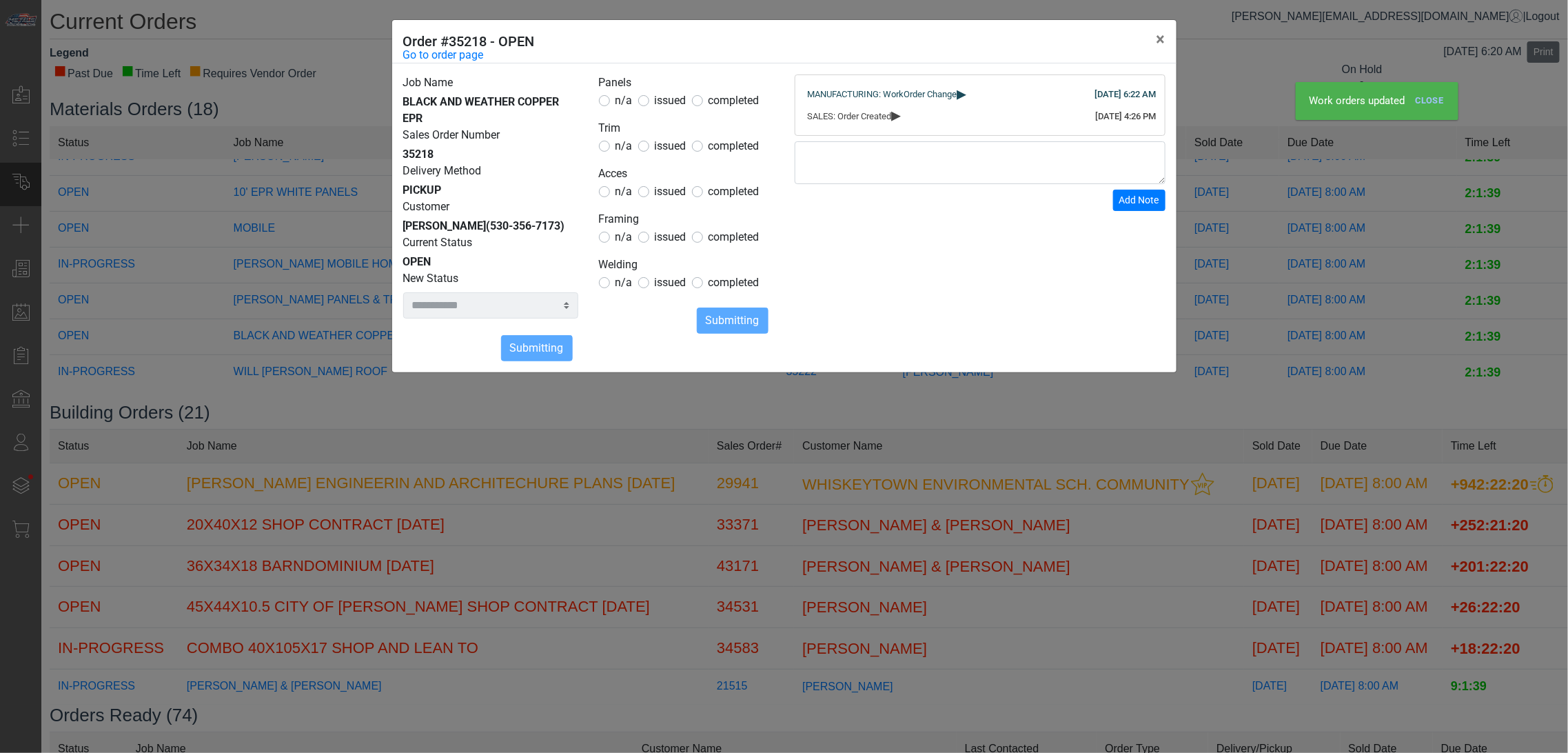
select select
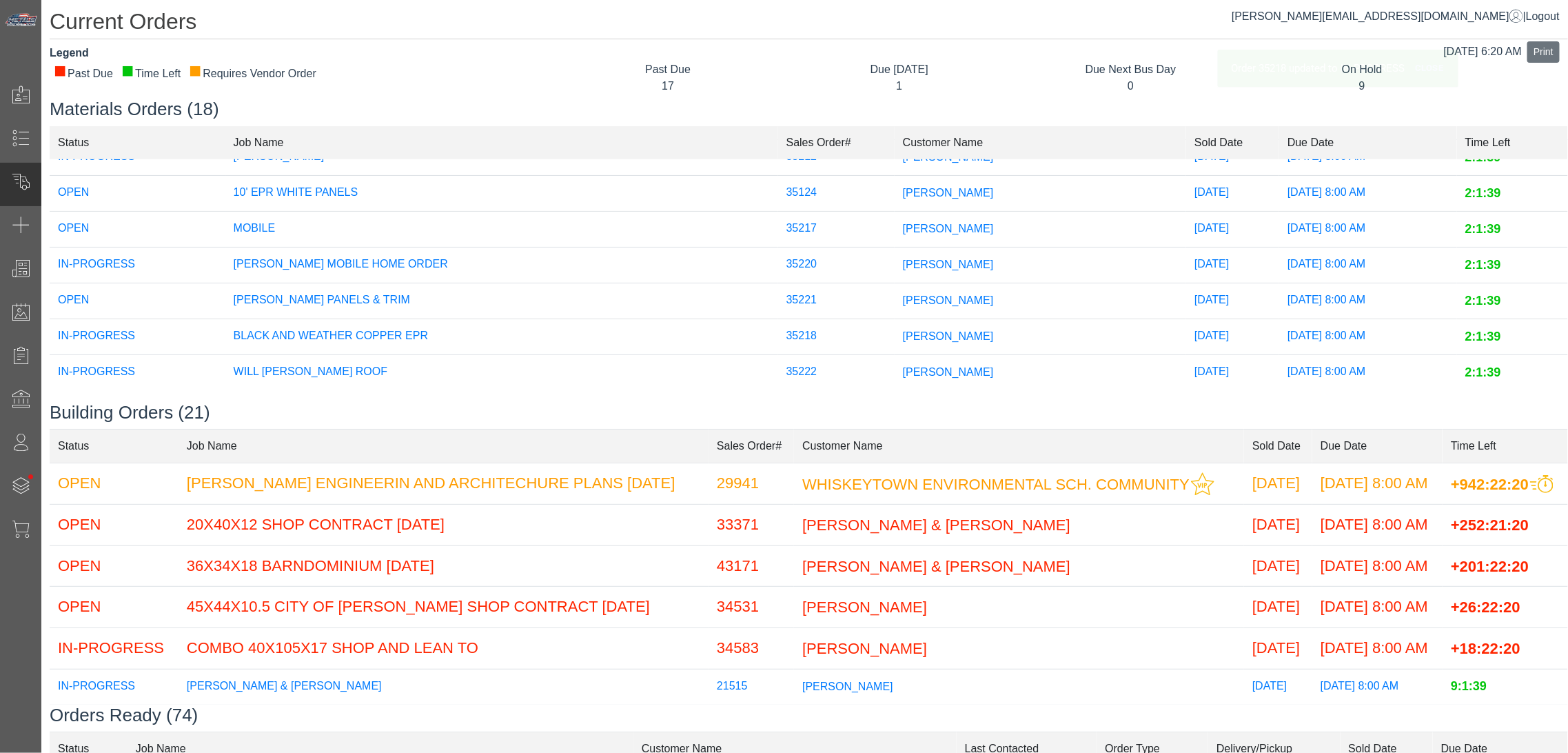
click at [903, 222] on span "[PERSON_NAME]" at bounding box center [949, 228] width 91 height 11
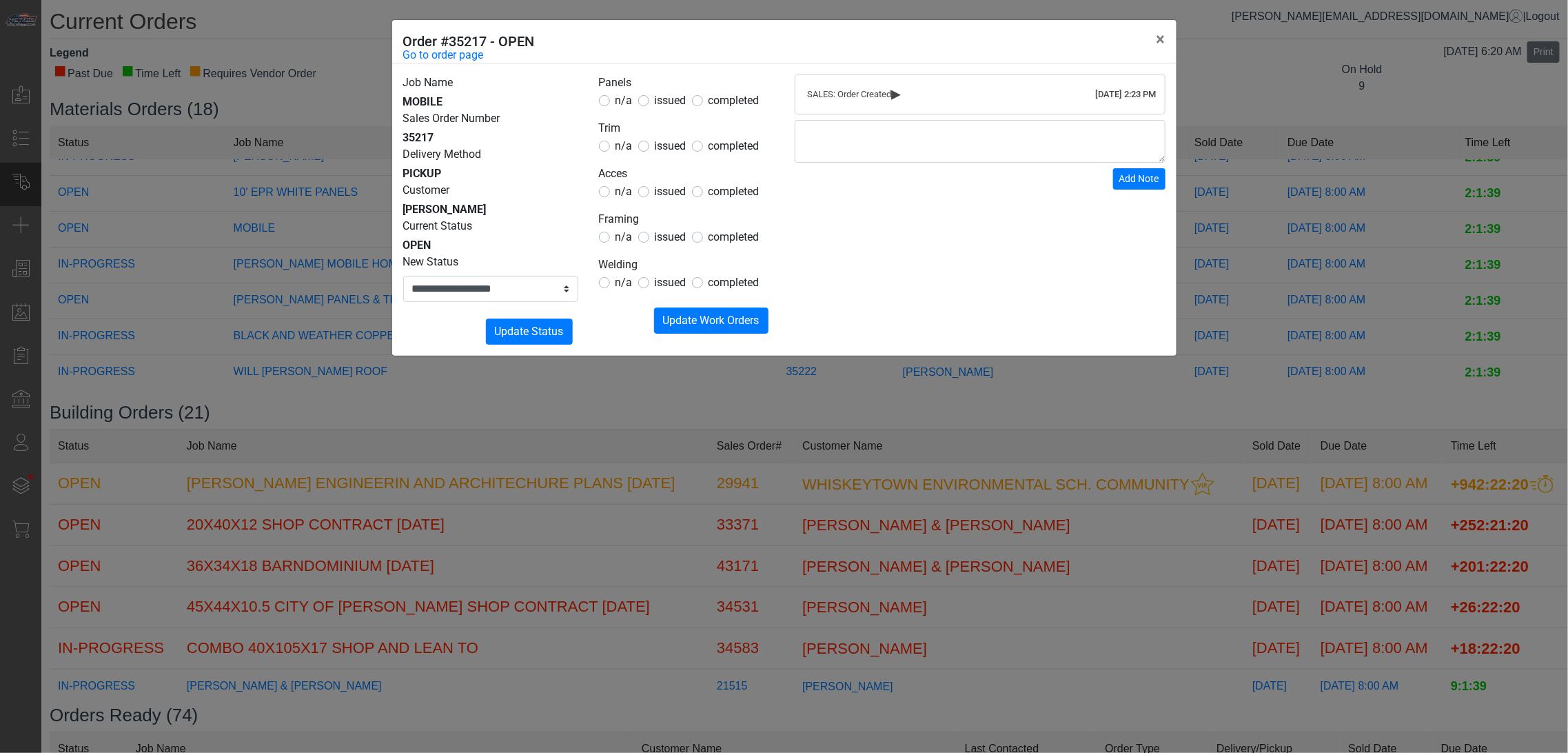
click at [655, 104] on label "issued" at bounding box center [671, 101] width 32 height 17
click at [660, 141] on span "issued" at bounding box center [671, 145] width 32 height 13
drag, startPoint x: 659, startPoint y: 189, endPoint x: 647, endPoint y: 210, distance: 24.2
click at [659, 191] on span "issued" at bounding box center [671, 191] width 32 height 13
click at [616, 232] on span "n/a" at bounding box center [624, 236] width 17 height 13
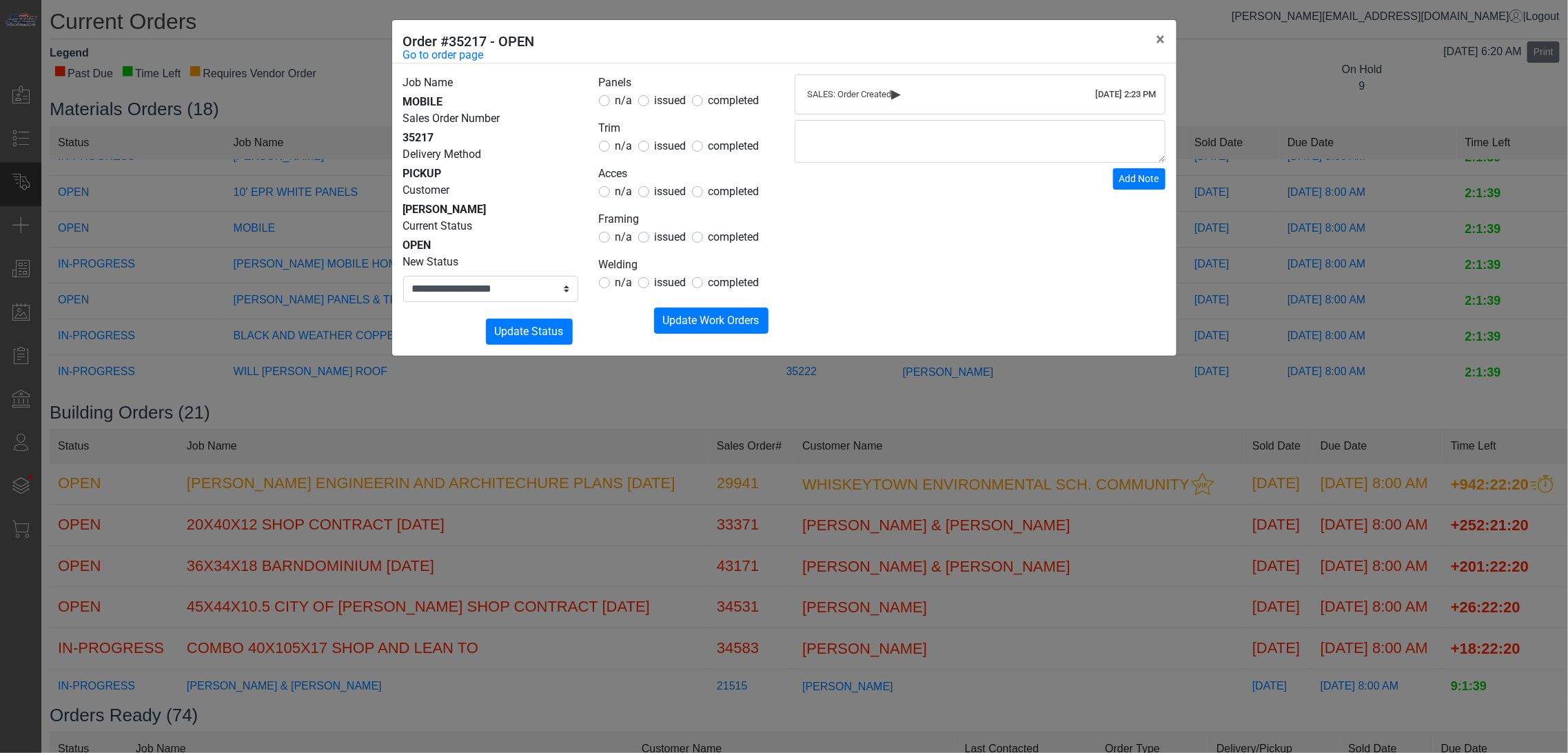
click at [622, 279] on span "n/a" at bounding box center [624, 282] width 17 height 13
drag, startPoint x: 682, startPoint y: 315, endPoint x: 562, endPoint y: 298, distance: 121.2
click at [682, 316] on span "Update Work Orders" at bounding box center [711, 320] width 96 height 13
click at [499, 285] on select "**********" at bounding box center [490, 288] width 175 height 27
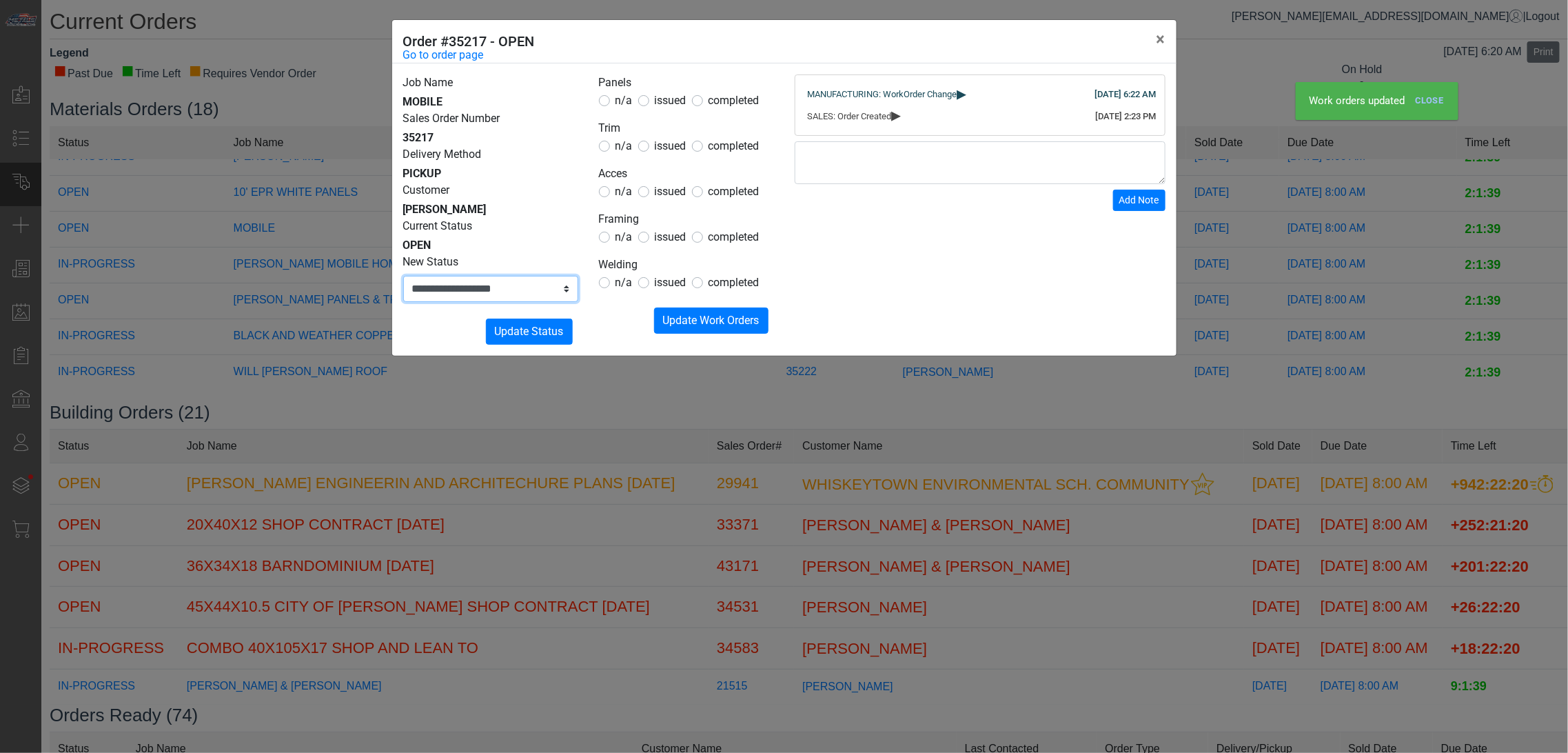
select select "**********"
click at [403, 276] on select "**********" at bounding box center [490, 288] width 175 height 27
click at [515, 335] on span "Update Status" at bounding box center [529, 331] width 69 height 13
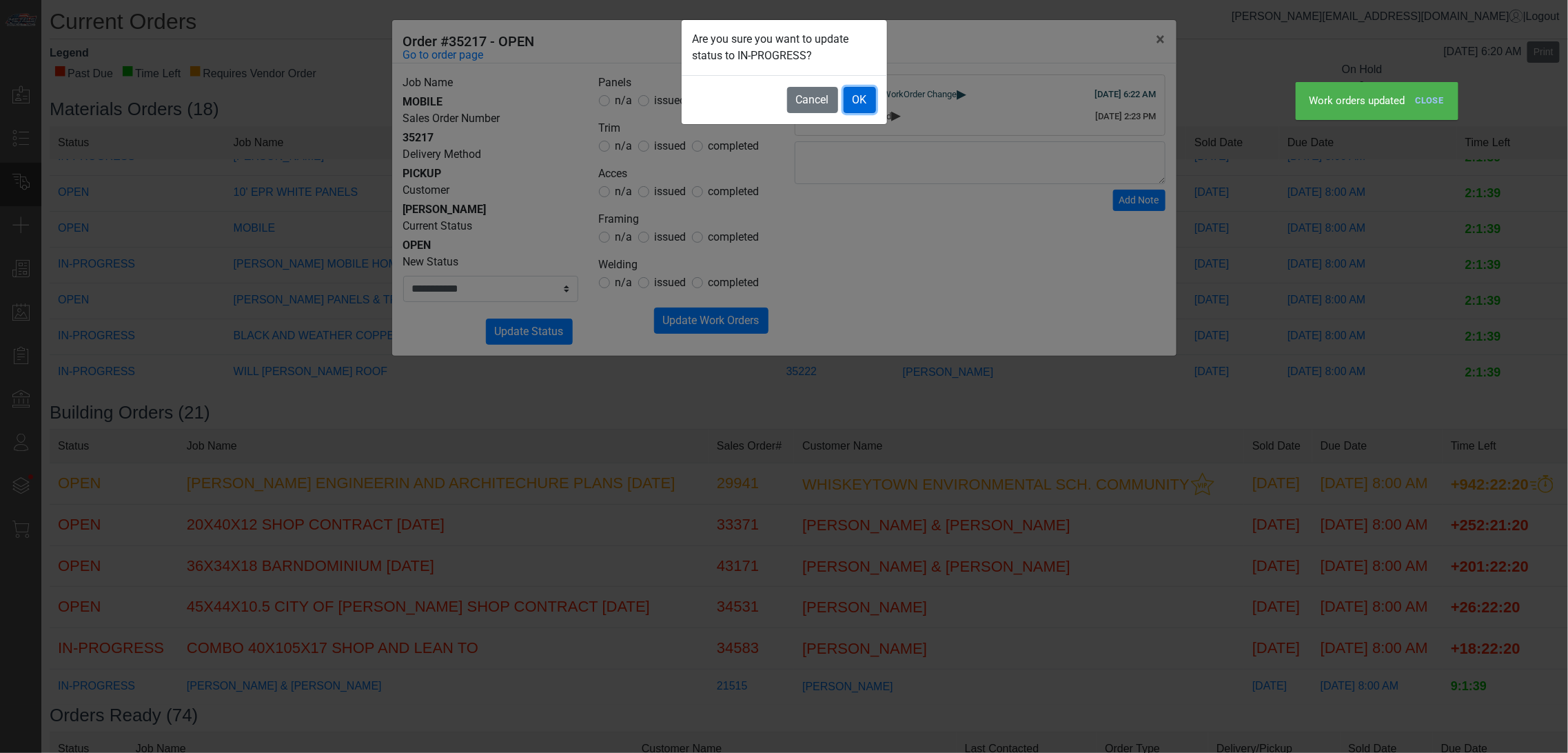
click at [858, 108] on button "OK" at bounding box center [860, 99] width 33 height 27
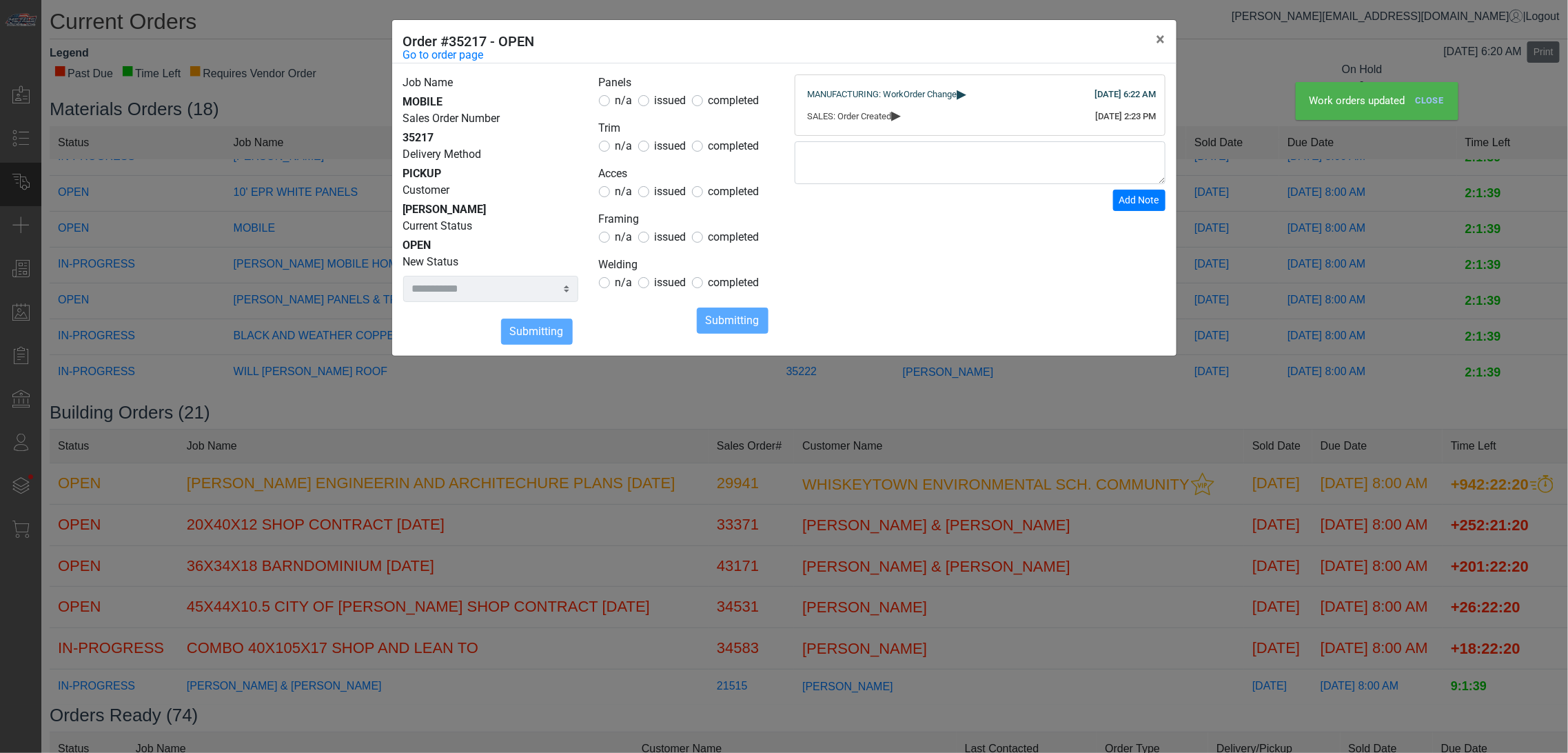
select select
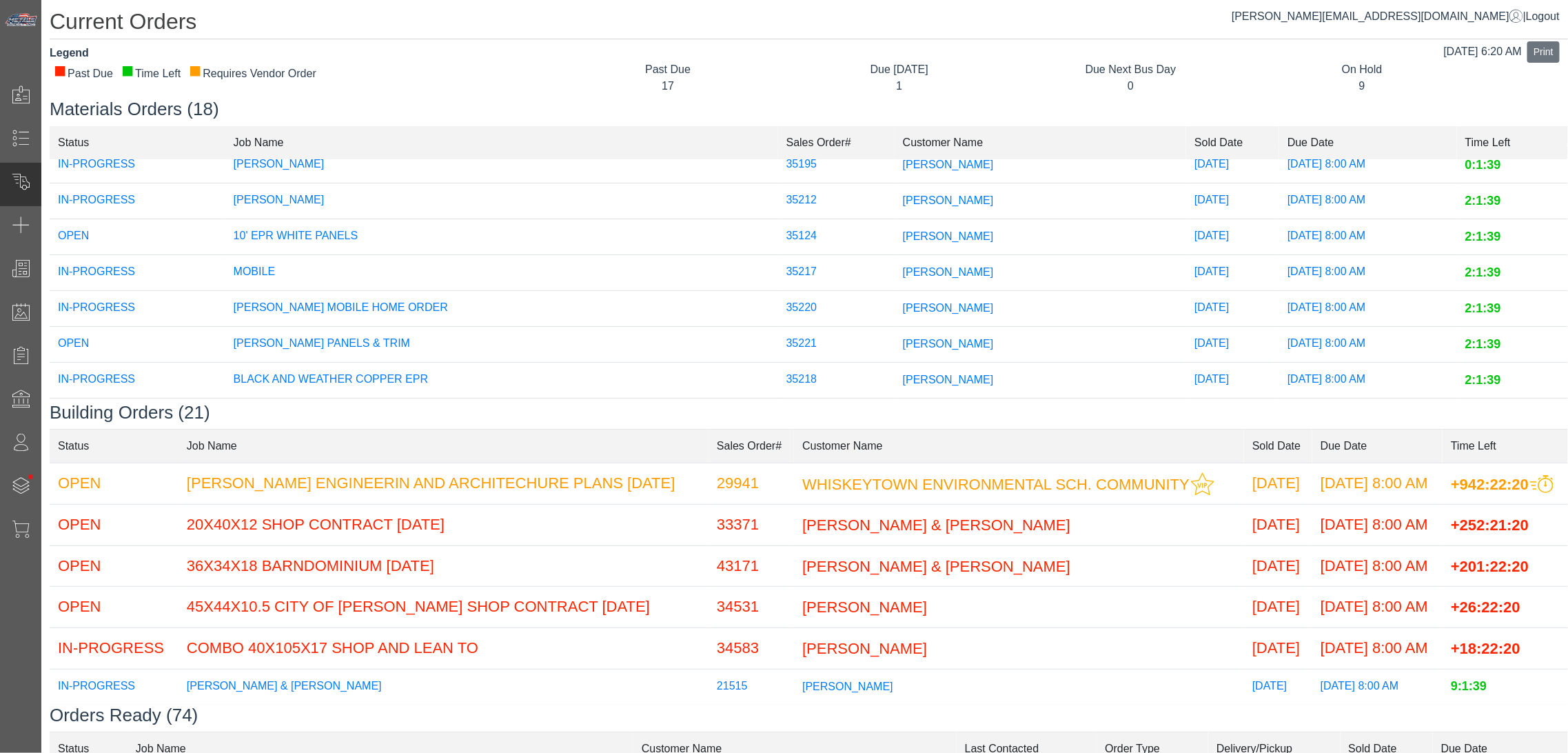
scroll to position [365, 0]
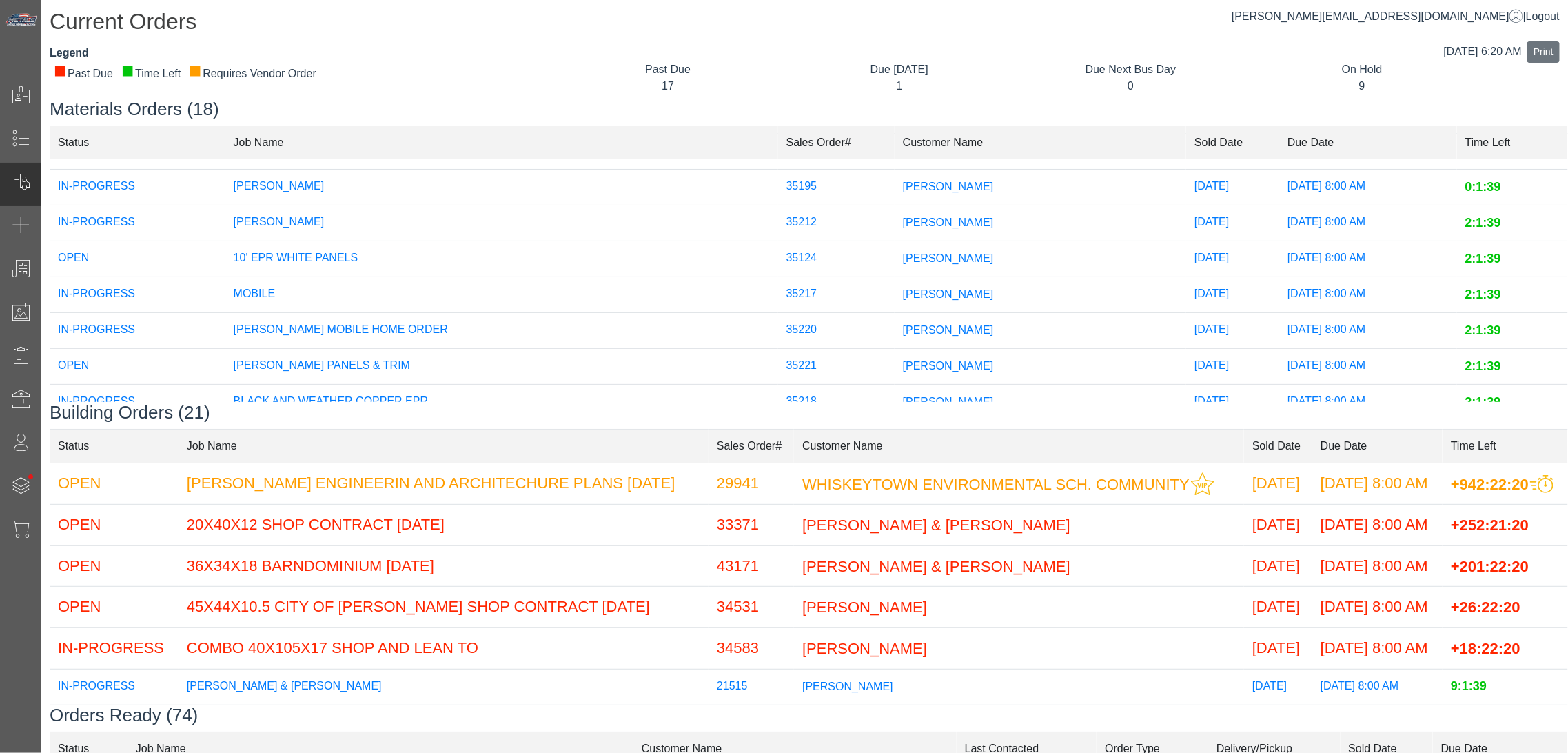
click at [903, 260] on span "[PERSON_NAME]" at bounding box center [949, 257] width 91 height 11
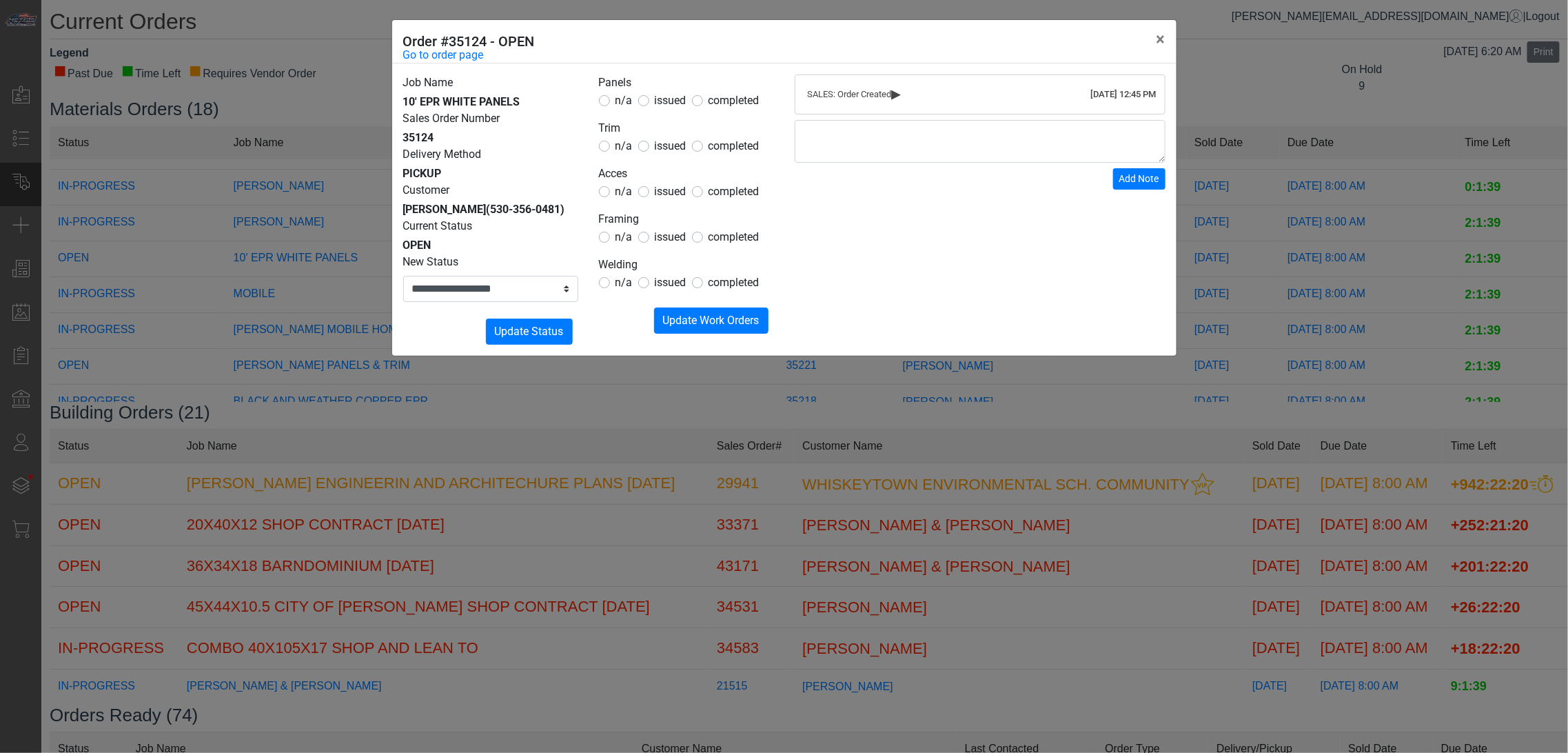
click at [679, 99] on span "issued" at bounding box center [671, 100] width 32 height 13
click at [619, 139] on span "n/a" at bounding box center [624, 145] width 17 height 13
click at [617, 199] on label "n/a" at bounding box center [624, 192] width 17 height 17
click at [621, 230] on span "n/a" at bounding box center [624, 236] width 17 height 13
click at [623, 292] on form "Panels n/a issued completed Trim n/a issued completed Acces n/a issued complete…" at bounding box center [686, 204] width 175 height 260
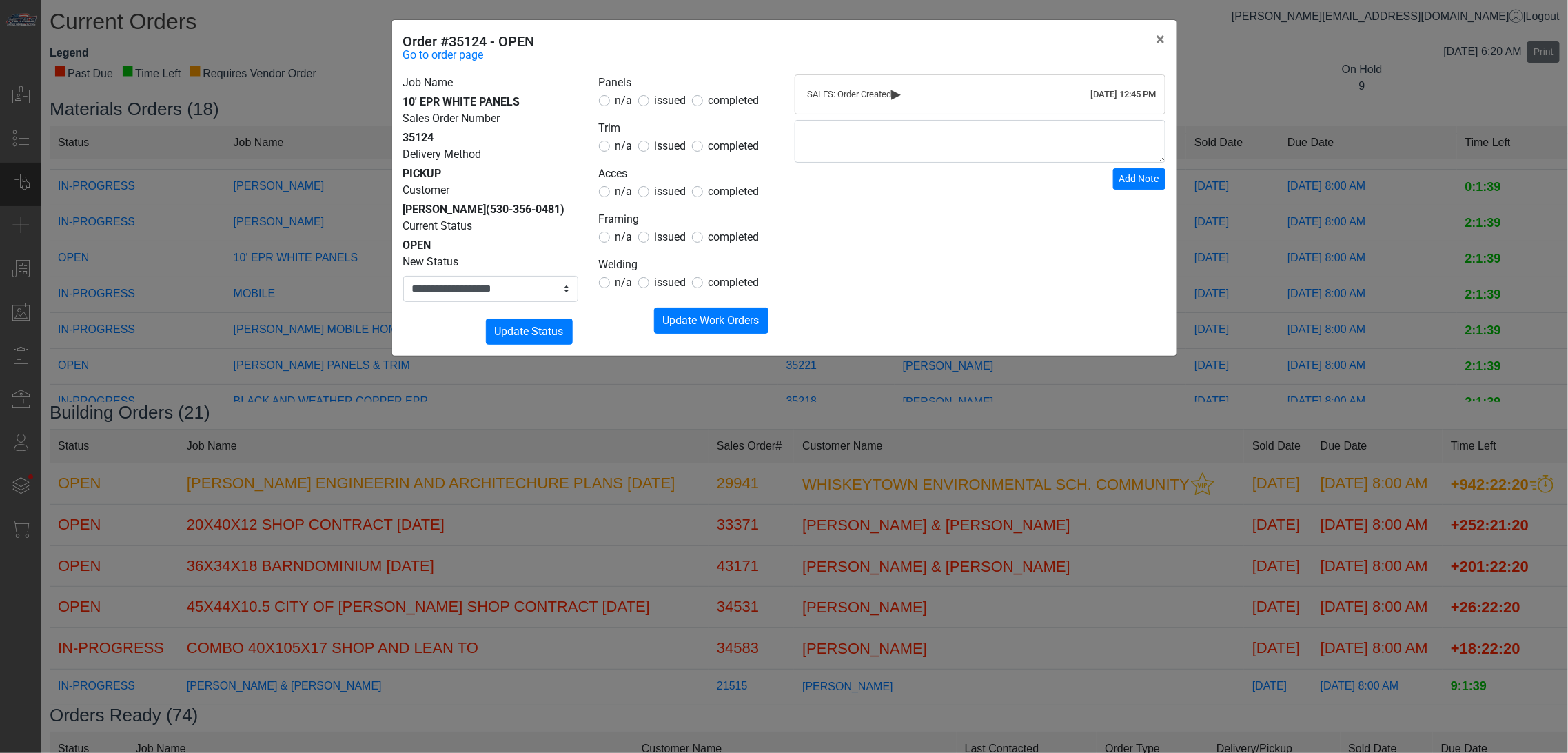
click at [628, 285] on span "n/a" at bounding box center [624, 282] width 17 height 13
click at [647, 312] on div "Submitting Update Work Orders" at bounding box center [686, 320] width 175 height 27
click at [654, 310] on button "Submitting Update Work Orders" at bounding box center [711, 320] width 115 height 27
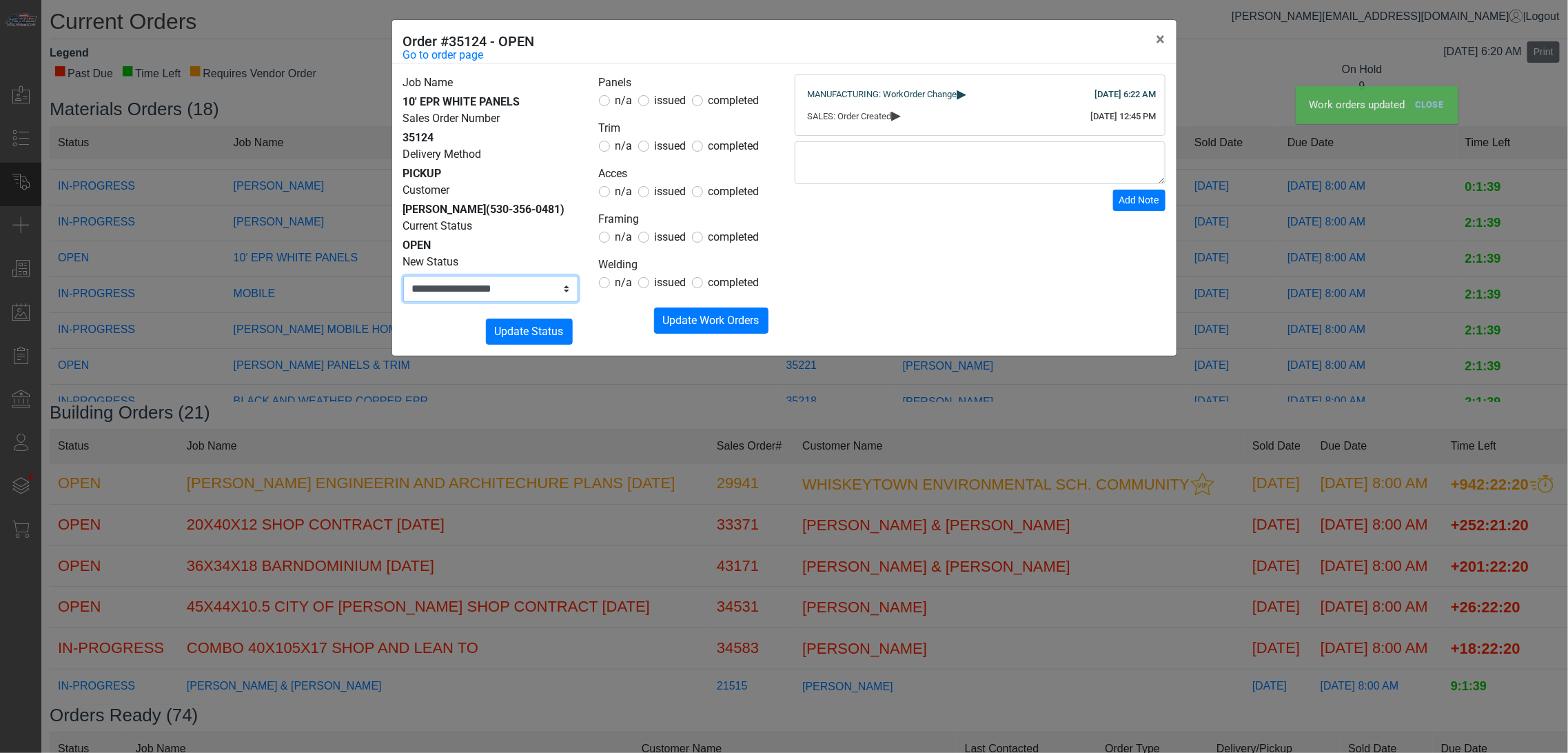
click at [549, 302] on select "**********" at bounding box center [490, 288] width 175 height 27
select select "**********"
click at [403, 292] on select "**********" at bounding box center [490, 288] width 175 height 27
click at [521, 338] on span "Update Status" at bounding box center [529, 331] width 69 height 13
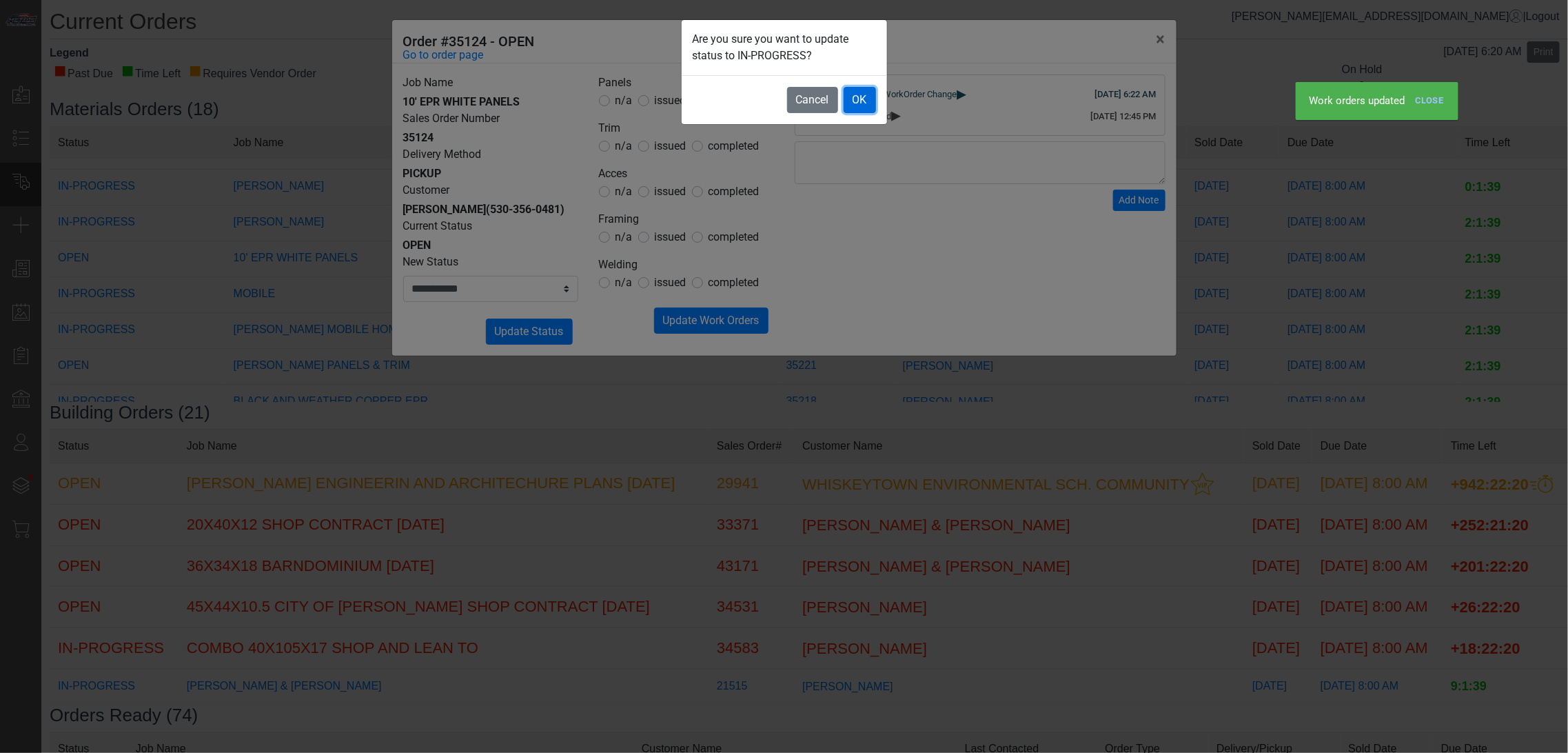
click at [876, 104] on button "OK" at bounding box center [860, 99] width 33 height 27
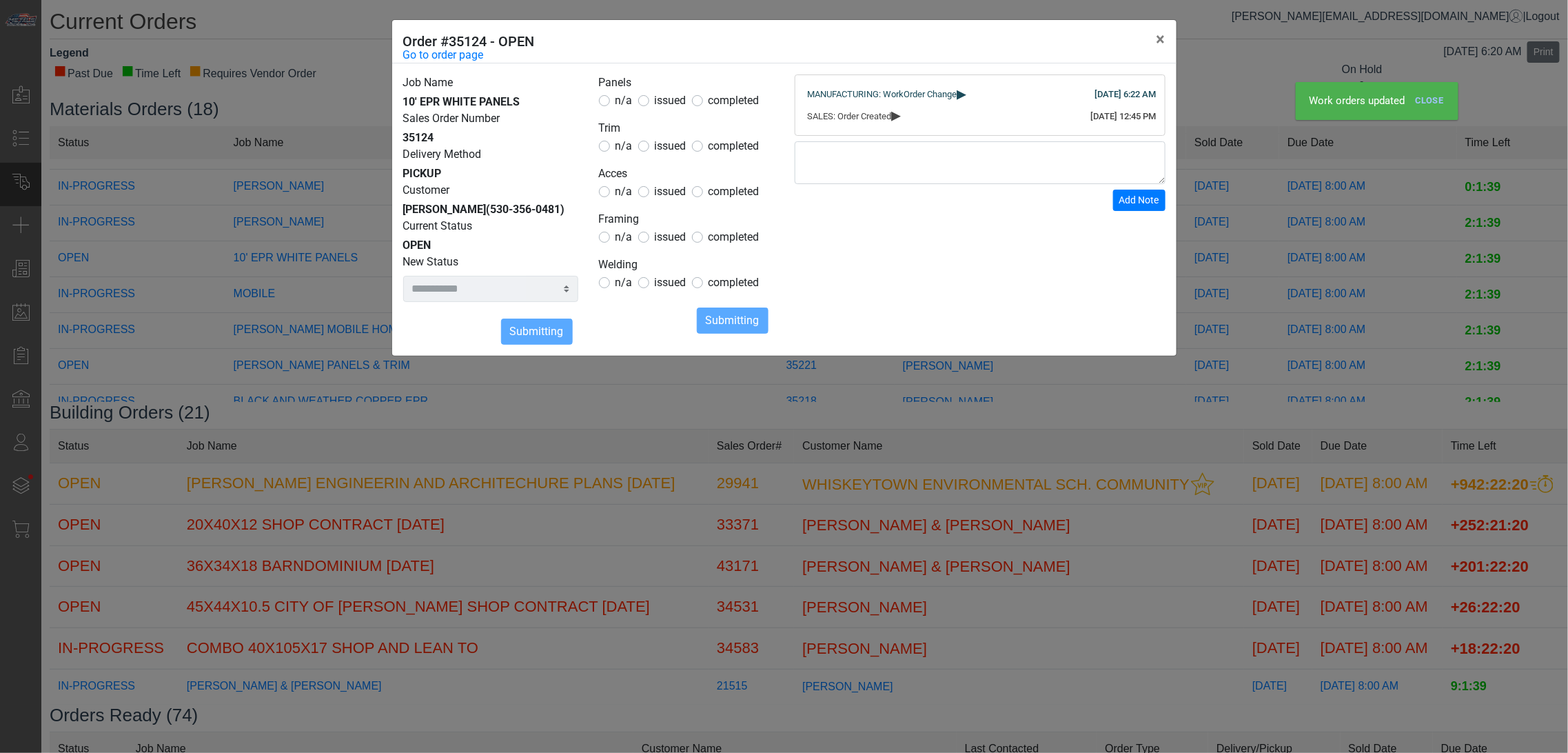
select select
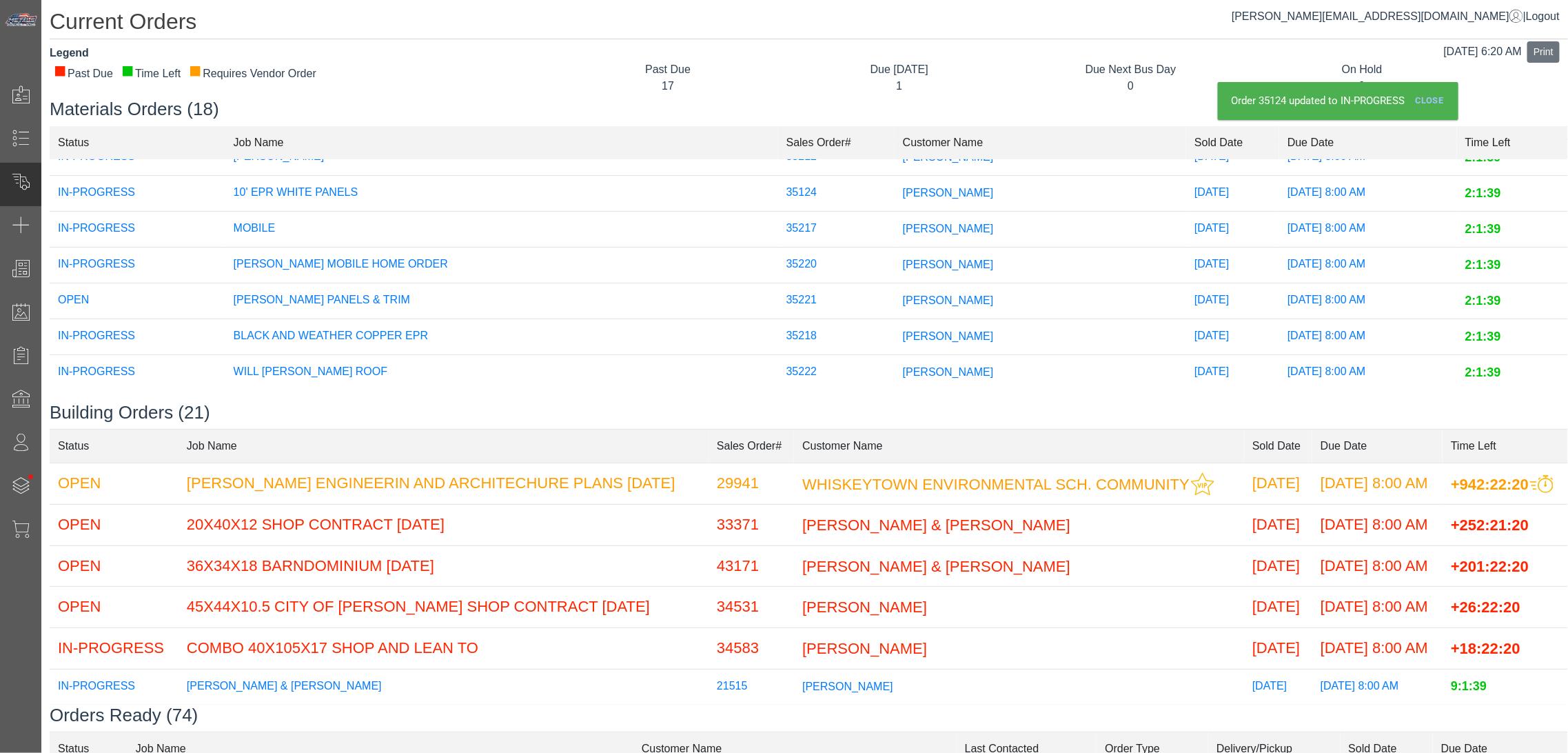
scroll to position [442, 0]
click at [523, 286] on td "[PERSON_NAME] PANELS & TRIM" at bounding box center [502, 301] width 553 height 36
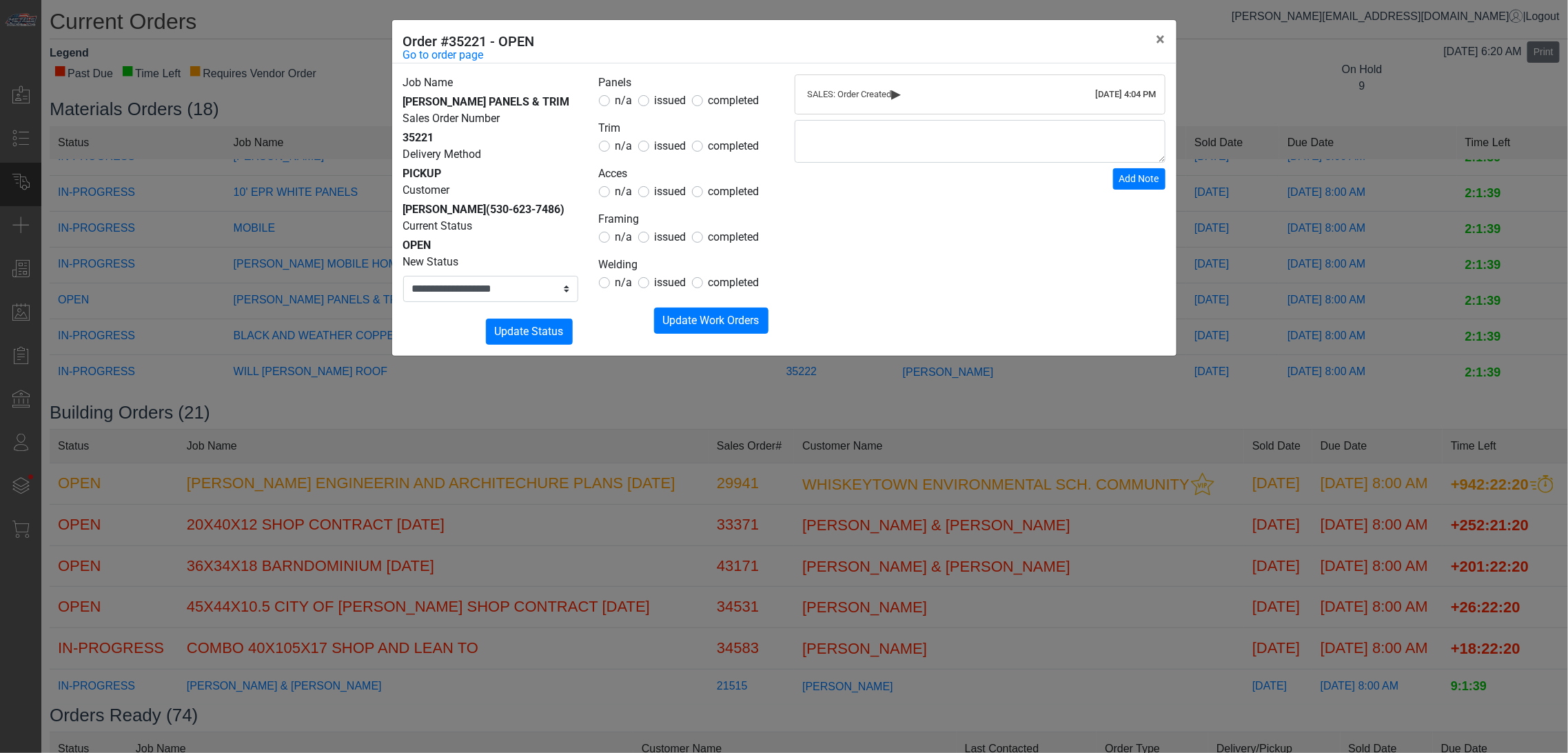
click at [667, 114] on form "Panels n/a issued completed Trim n/a issued completed Acces n/a issued complete…" at bounding box center [686, 204] width 175 height 260
click at [677, 106] on span "issued" at bounding box center [671, 100] width 32 height 13
click at [664, 145] on span "issued" at bounding box center [671, 145] width 32 height 13
click at [656, 190] on span "issued" at bounding box center [671, 191] width 32 height 13
drag, startPoint x: 665, startPoint y: 198, endPoint x: 651, endPoint y: 208, distance: 17.2
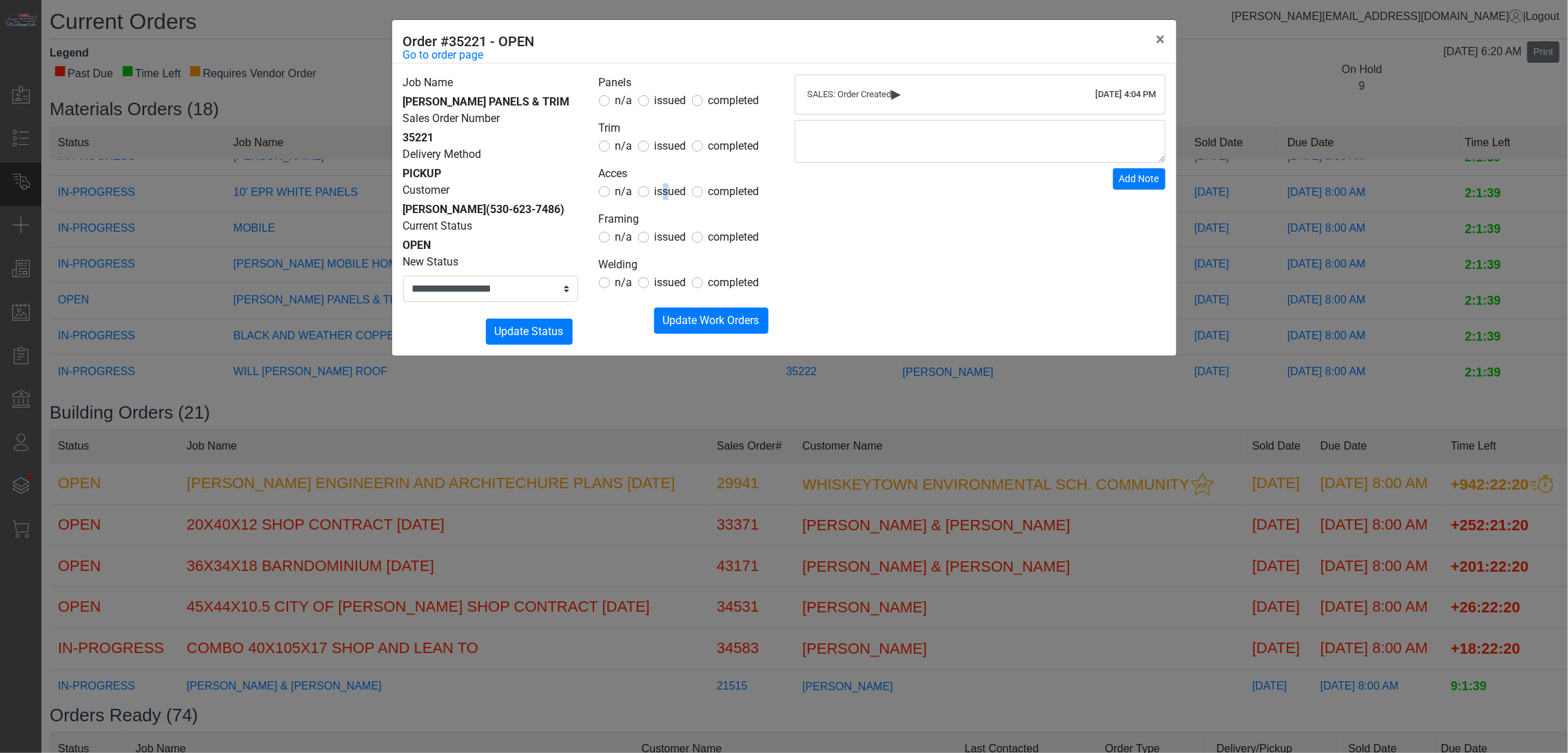
click at [662, 200] on label "issued" at bounding box center [671, 192] width 32 height 17
click at [629, 239] on span "n/a" at bounding box center [624, 236] width 17 height 13
click at [672, 193] on span "issued" at bounding box center [671, 191] width 32 height 13
click at [623, 280] on span "n/a" at bounding box center [624, 282] width 17 height 13
click at [667, 323] on span "Update Work Orders" at bounding box center [711, 320] width 96 height 13
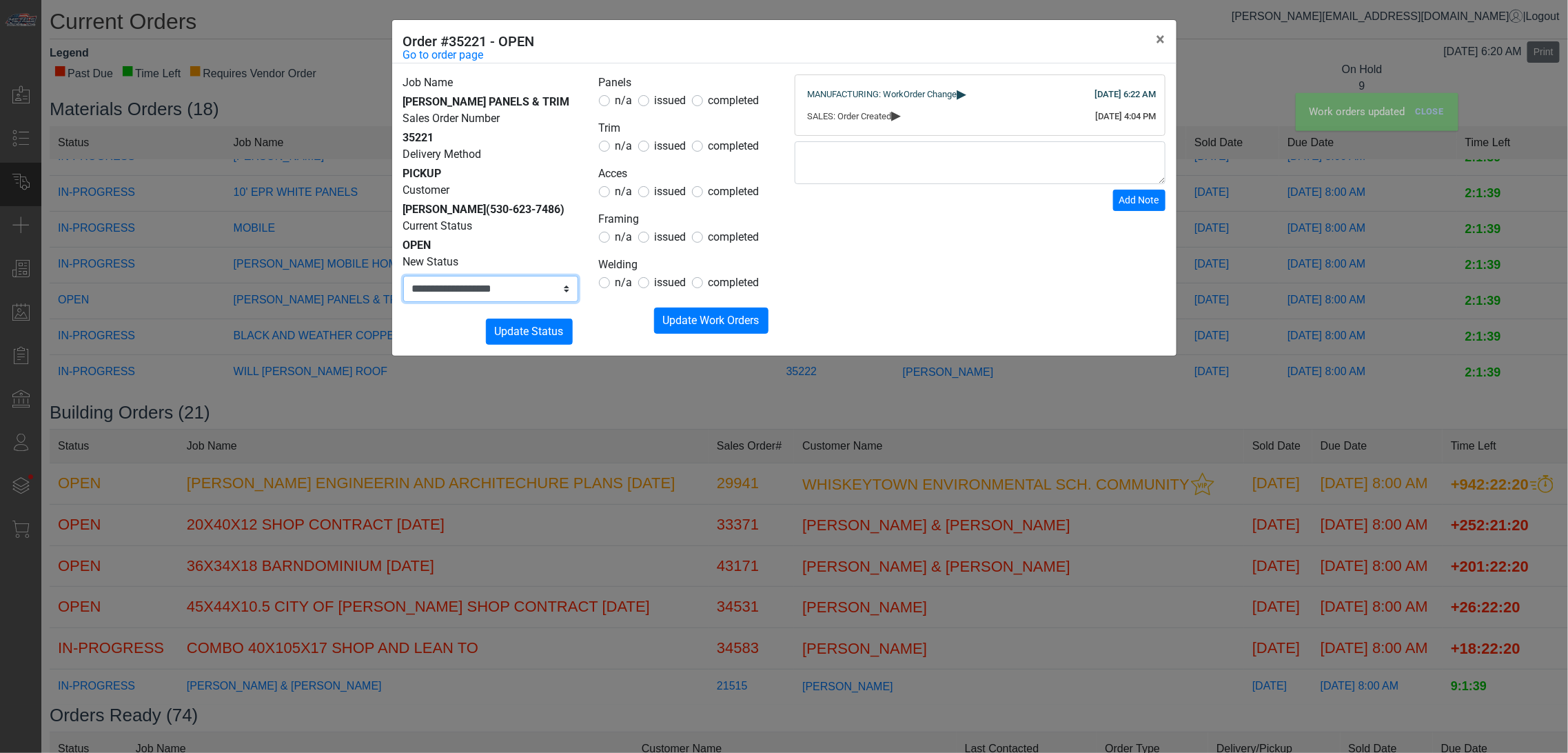
click at [532, 299] on select "**********" at bounding box center [490, 288] width 175 height 27
select select "**********"
click at [403, 276] on select "**********" at bounding box center [490, 288] width 175 height 27
click at [530, 325] on span "Update Status" at bounding box center [529, 331] width 69 height 13
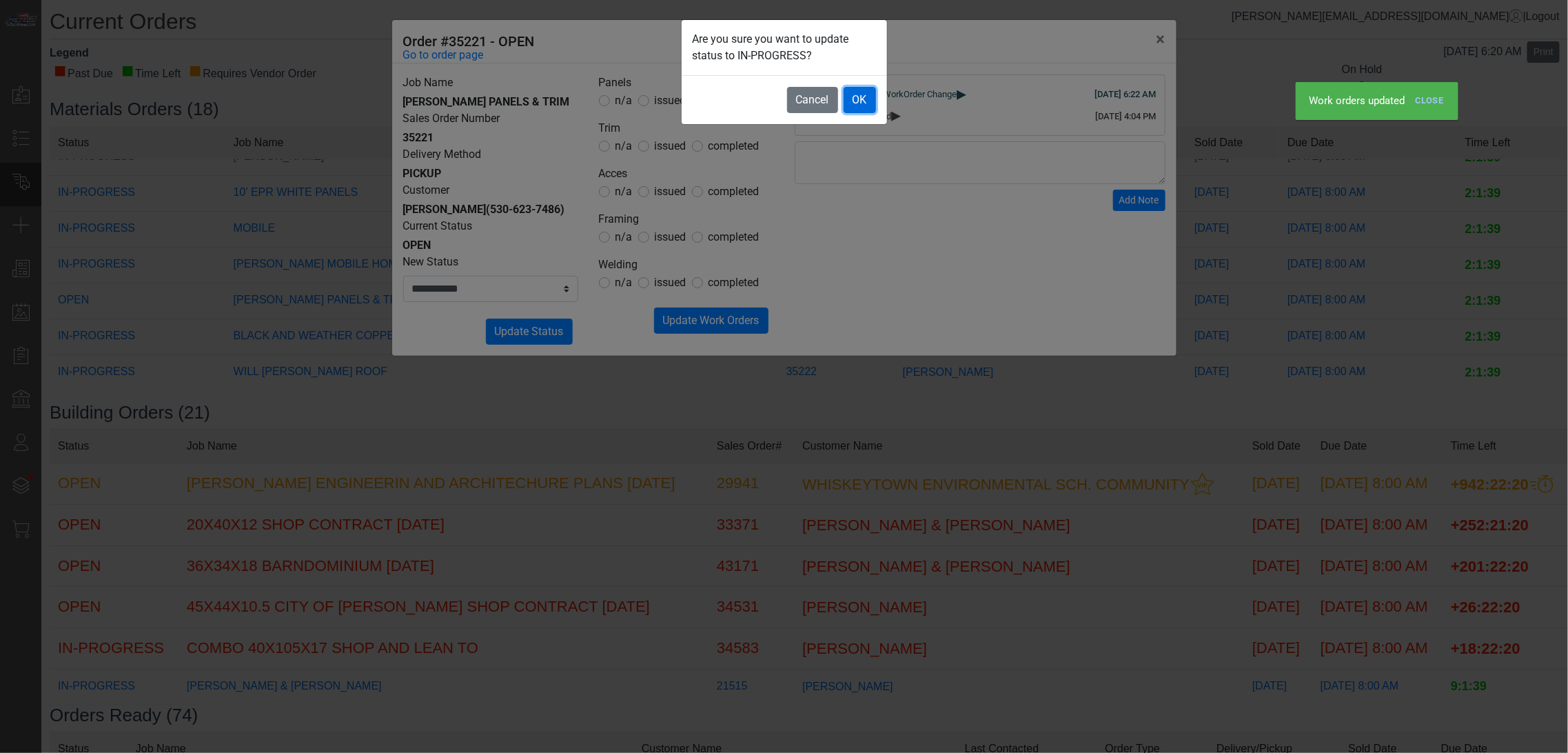
click at [861, 109] on button "OK" at bounding box center [860, 99] width 33 height 27
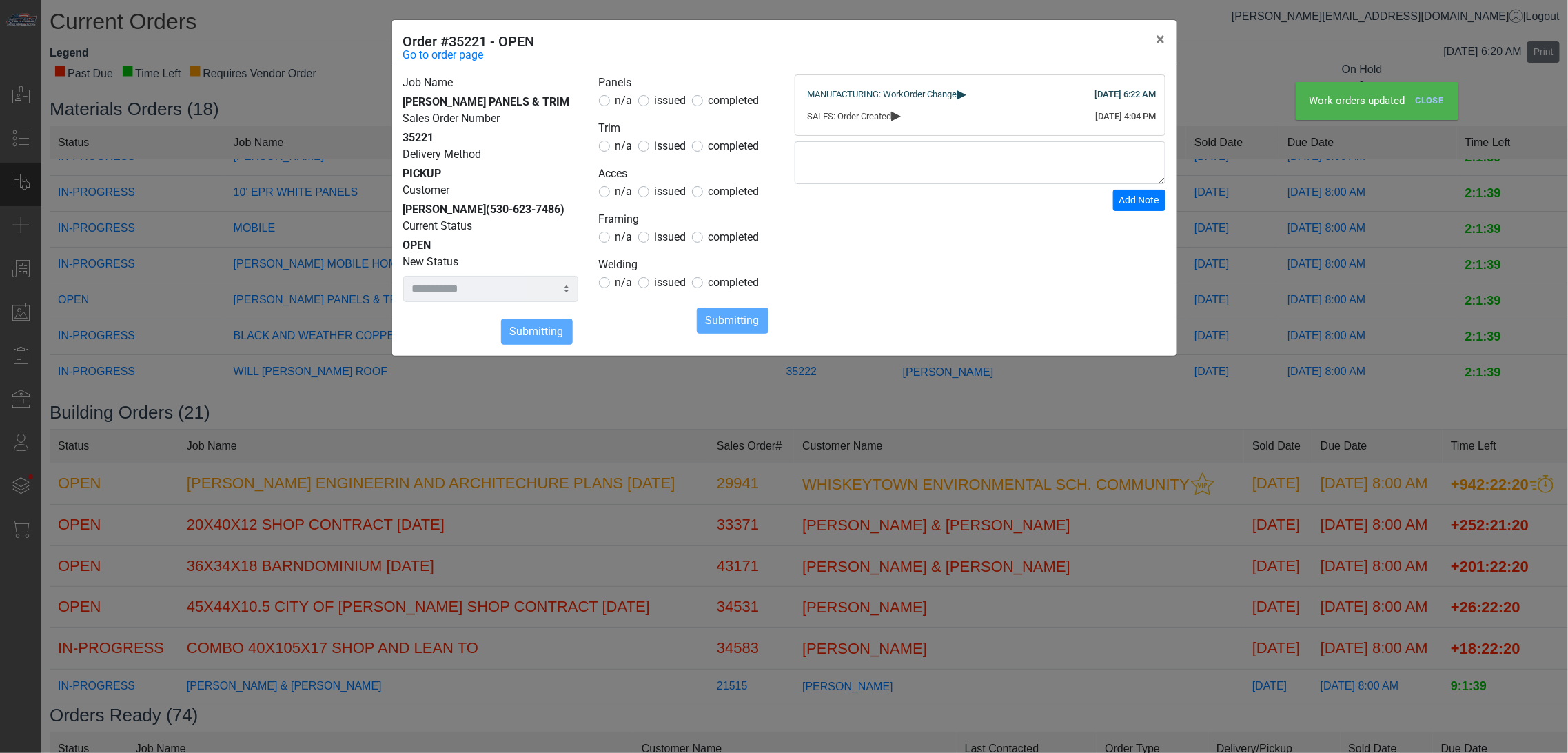
select select
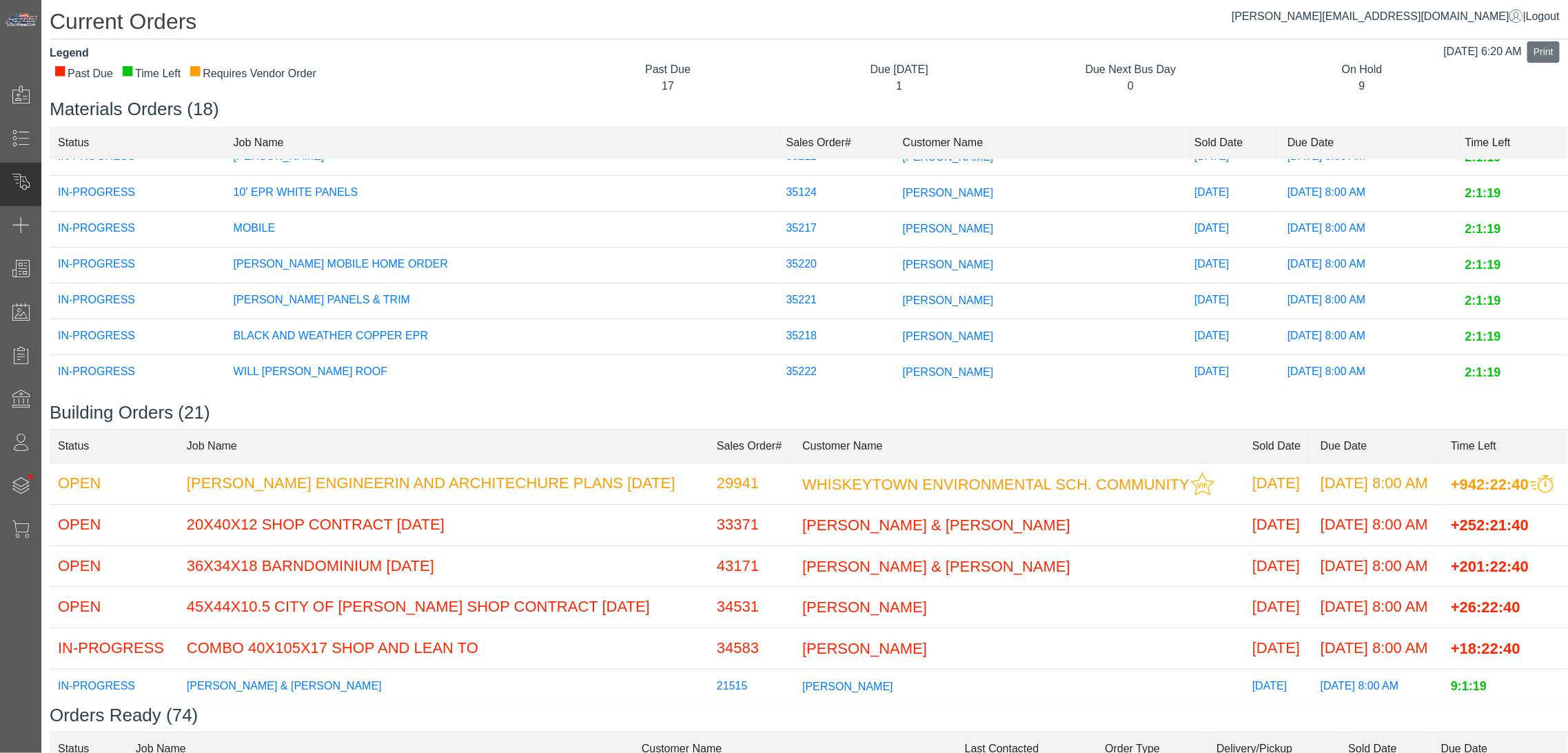
click at [371, 11] on h1 "Current Orders" at bounding box center [808, 24] width 1519 height 31
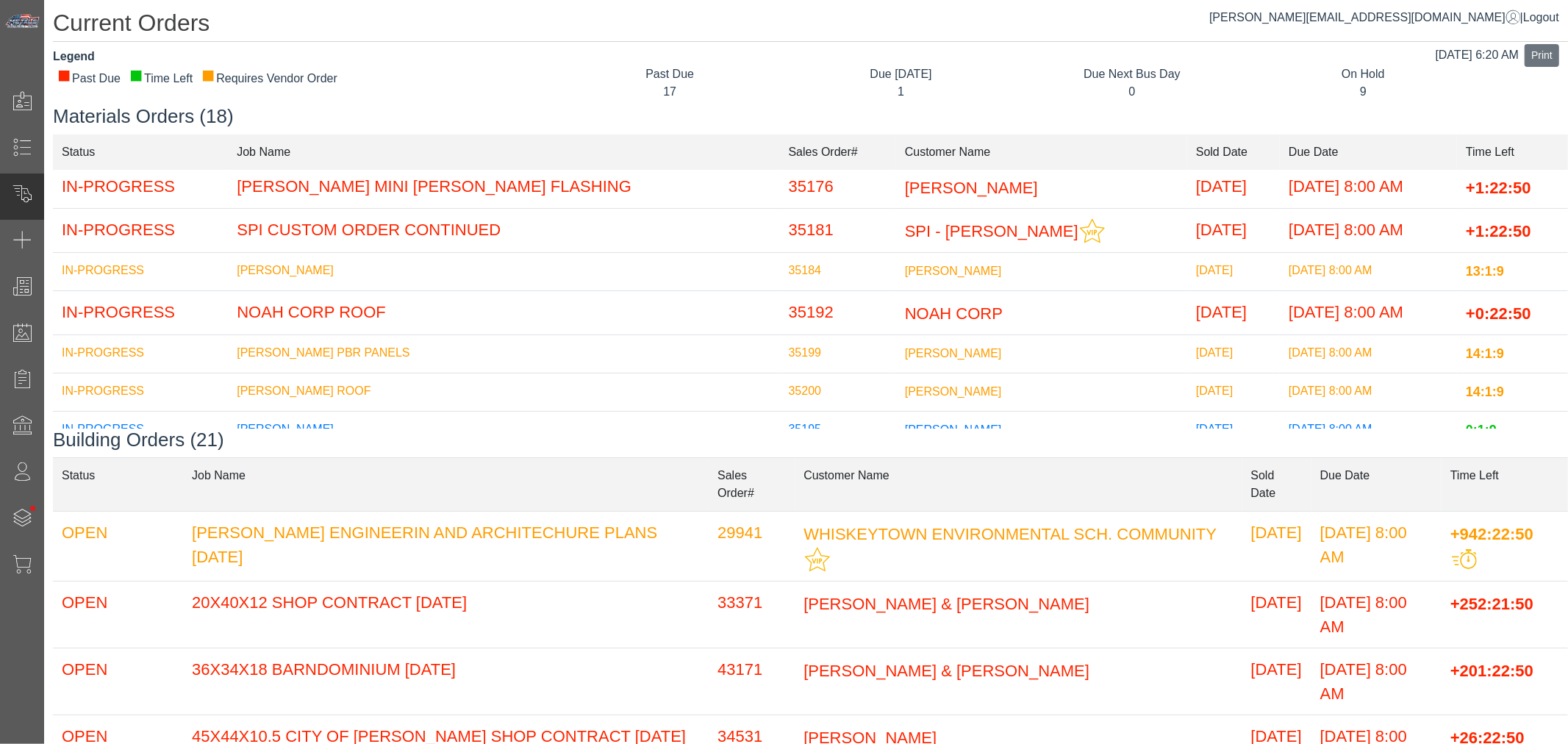
scroll to position [164, 0]
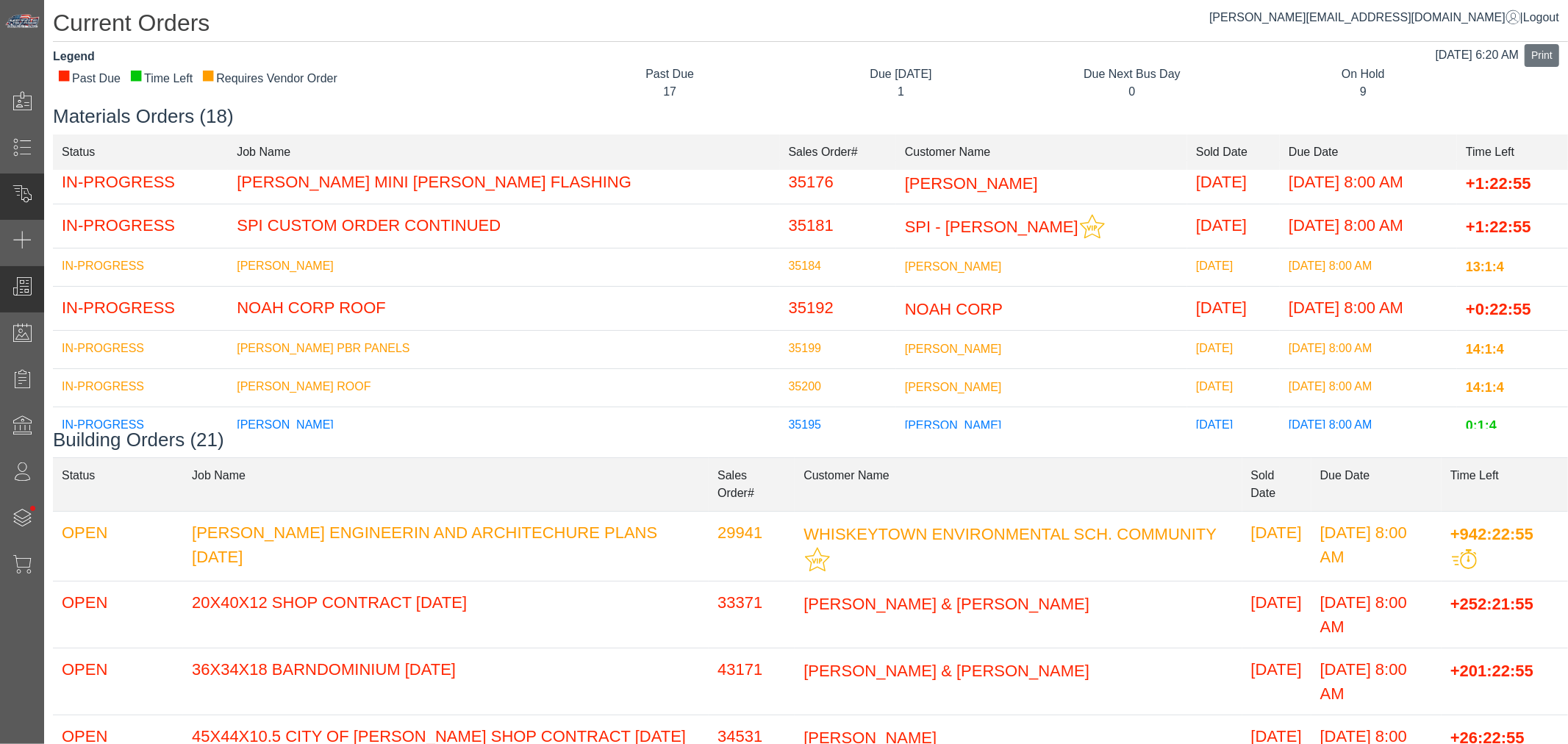
click at [31, 268] on div "Manage Orders" at bounding box center [88, 289] width 176 height 46
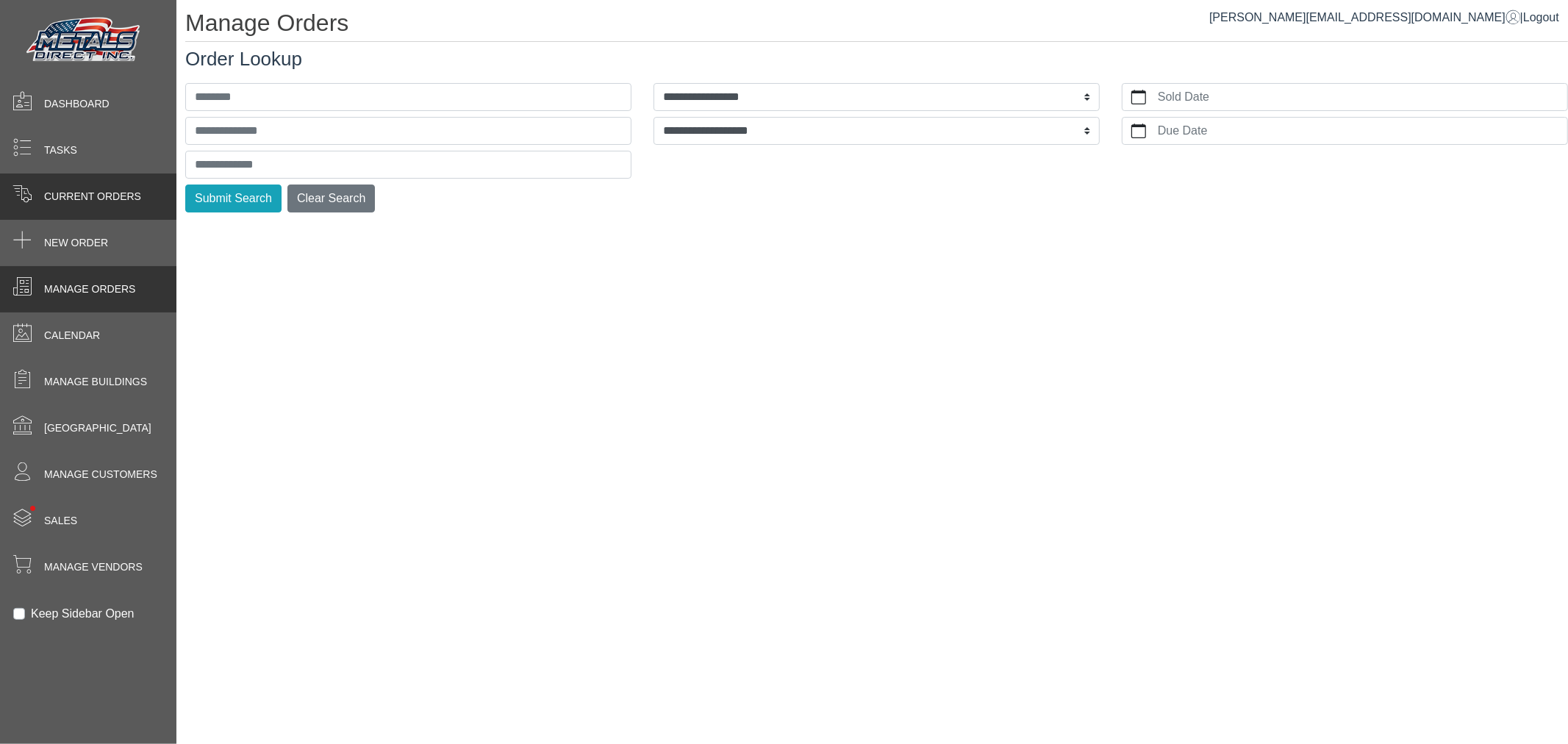
click at [84, 202] on span "Current Orders" at bounding box center [93, 196] width 97 height 15
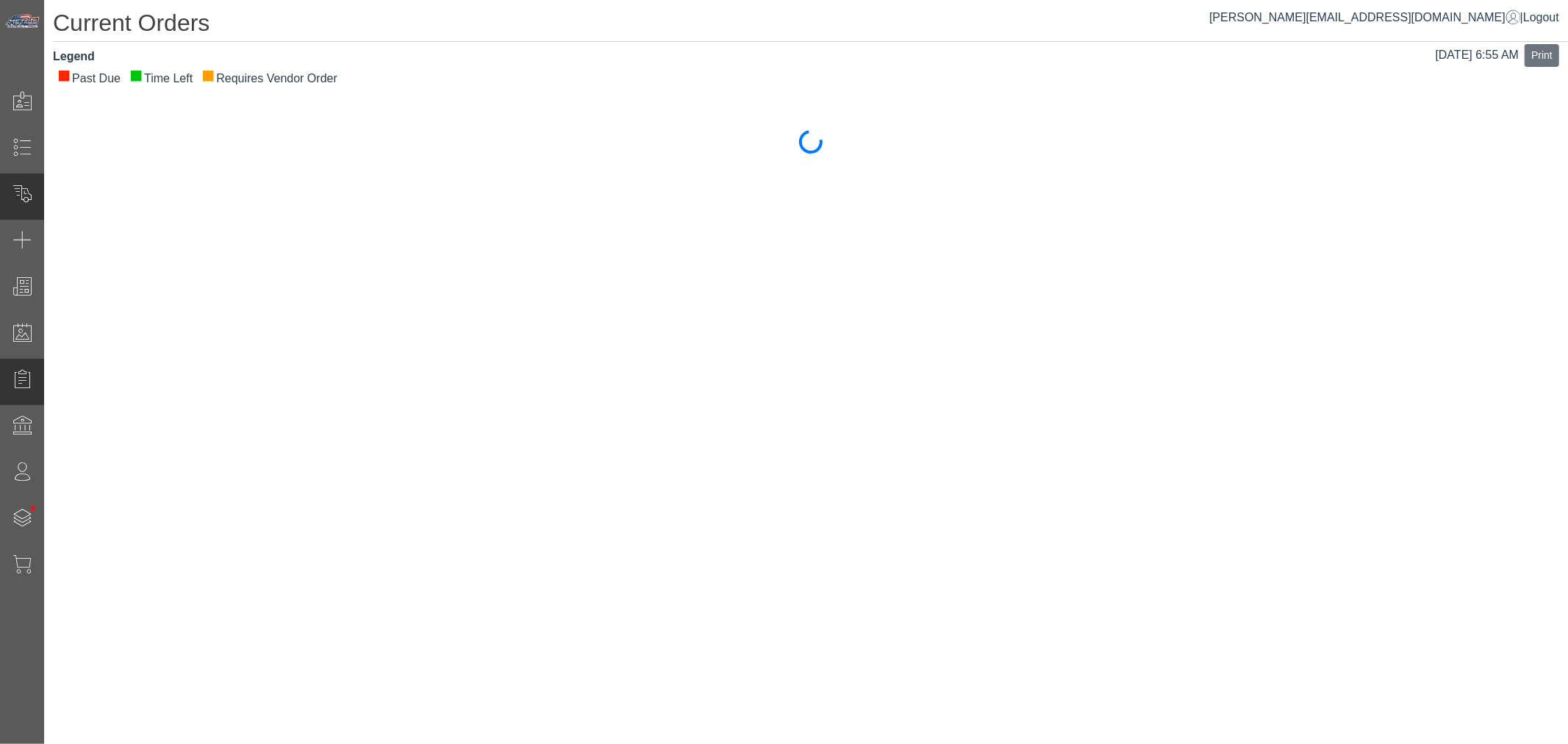
click at [42, 375] on span at bounding box center [22, 381] width 44 height 28
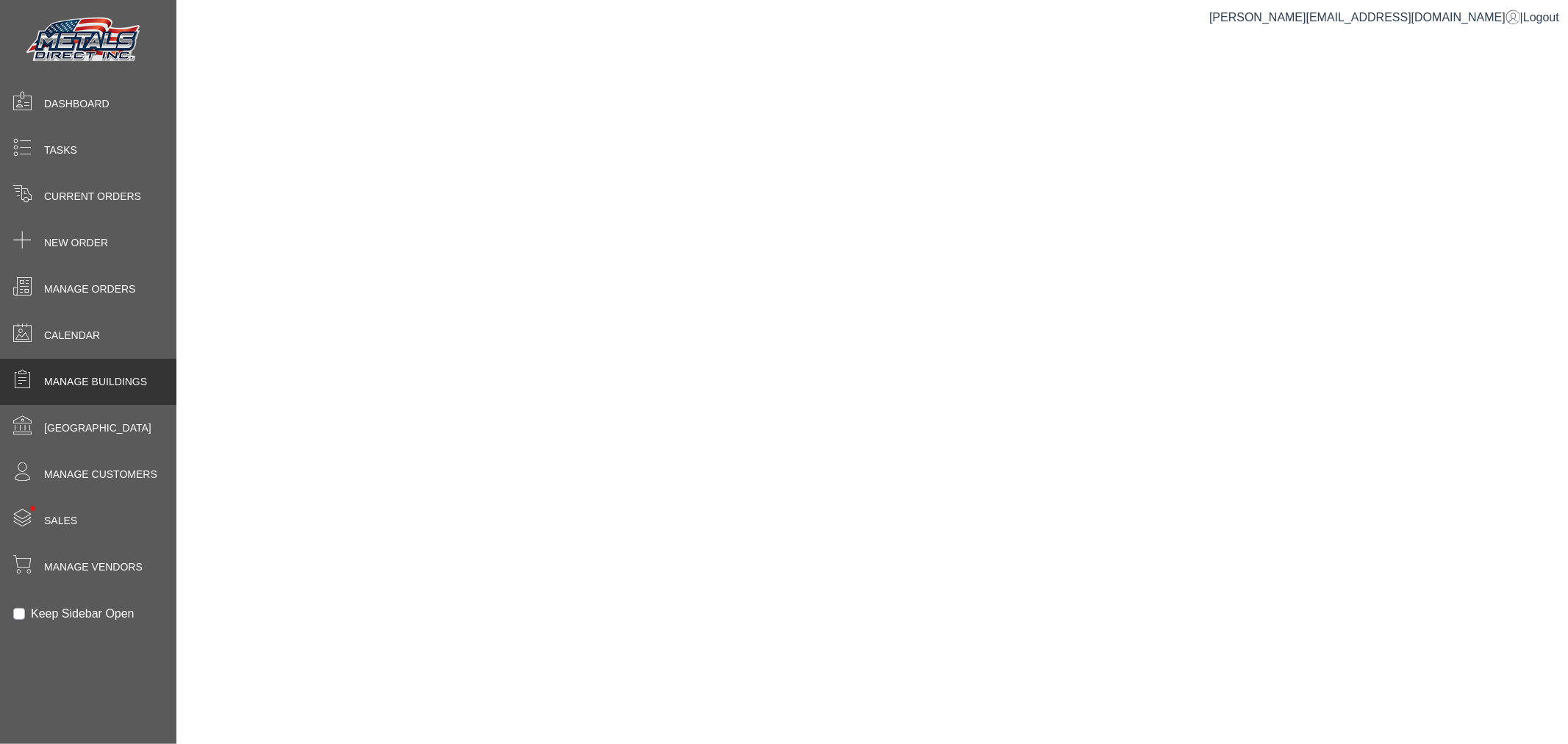
click at [44, 376] on span "Manage Buildings" at bounding box center [95, 381] width 103 height 15
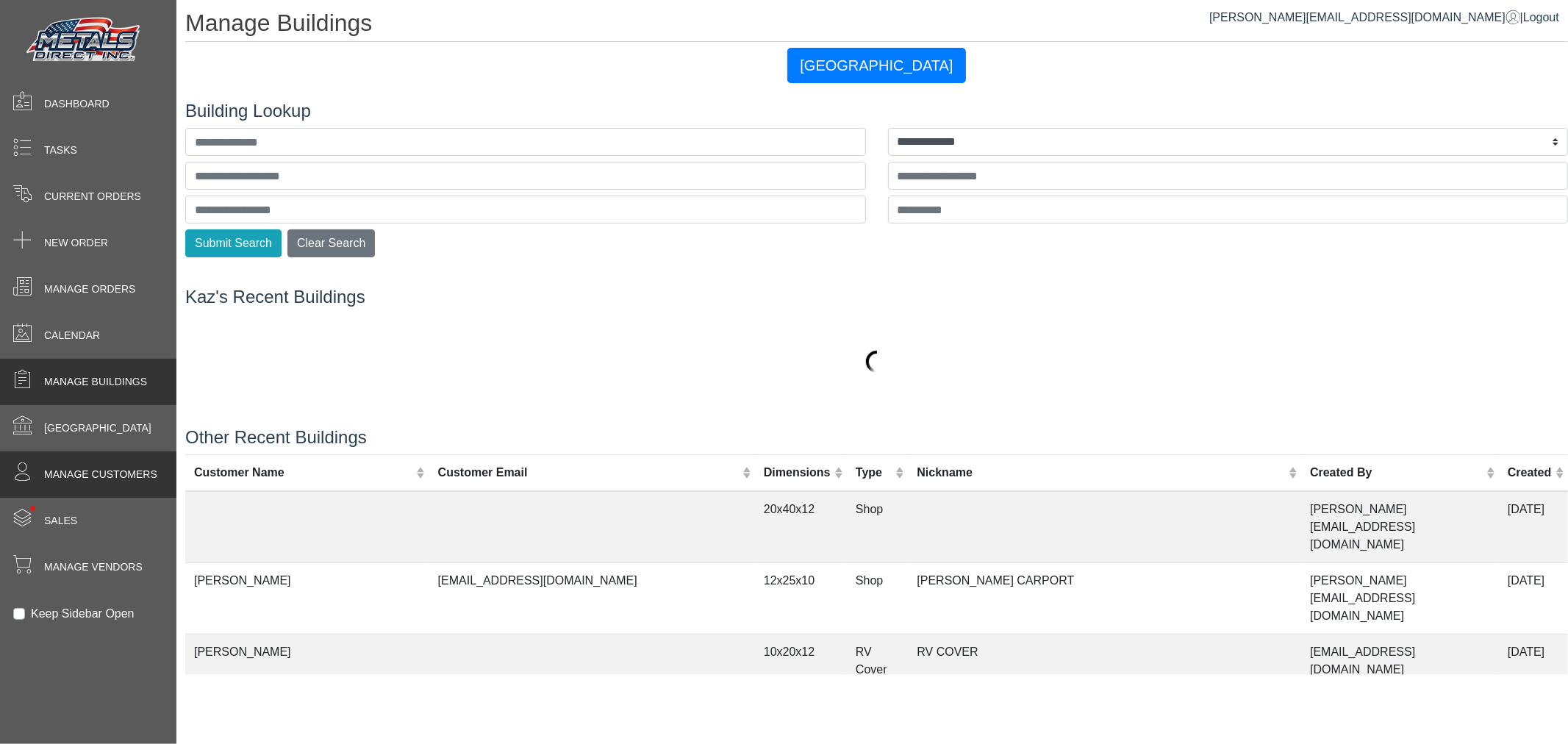
click at [48, 472] on span "Manage Customers" at bounding box center [101, 474] width 113 height 15
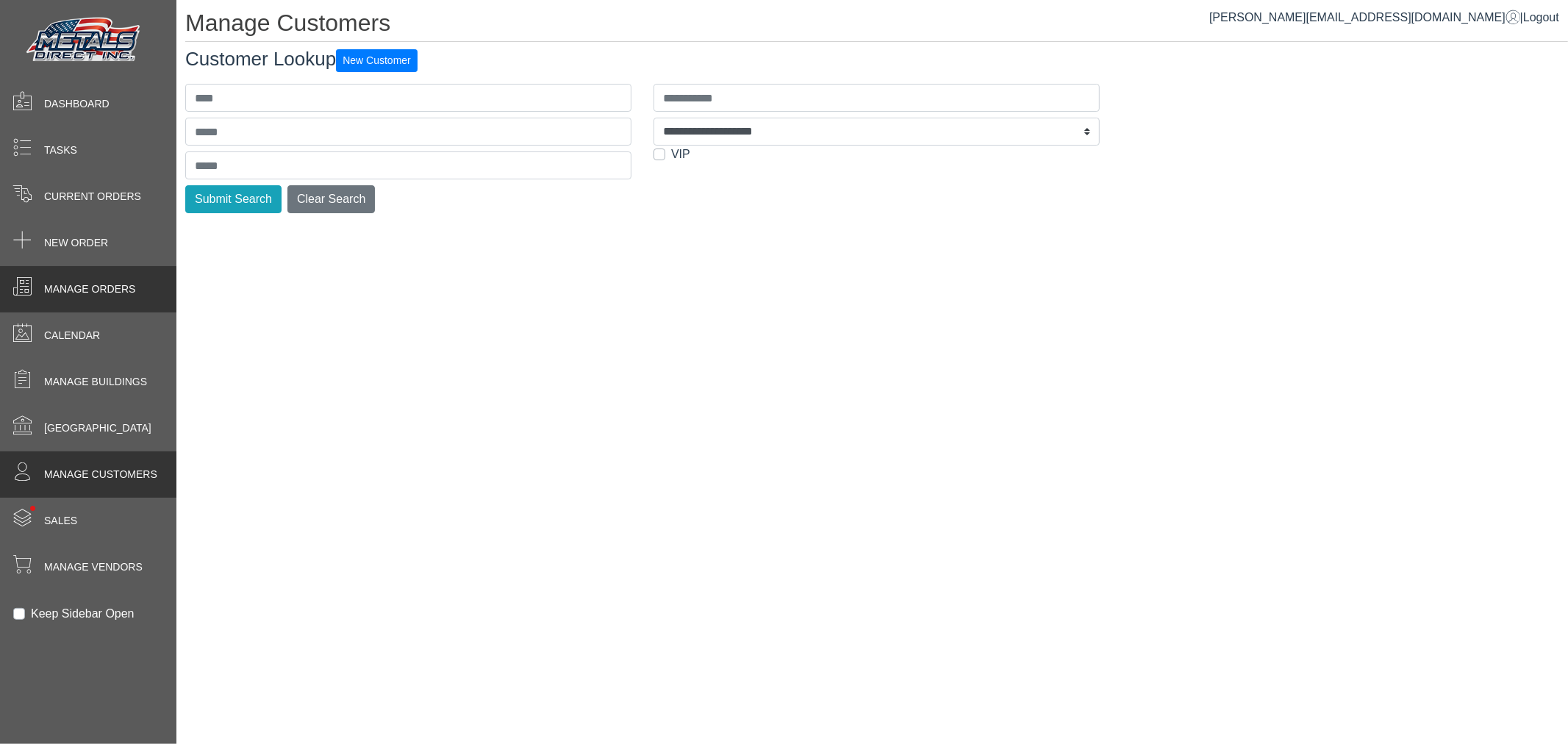
click at [67, 297] on div "Manage Orders" at bounding box center [88, 289] width 176 height 46
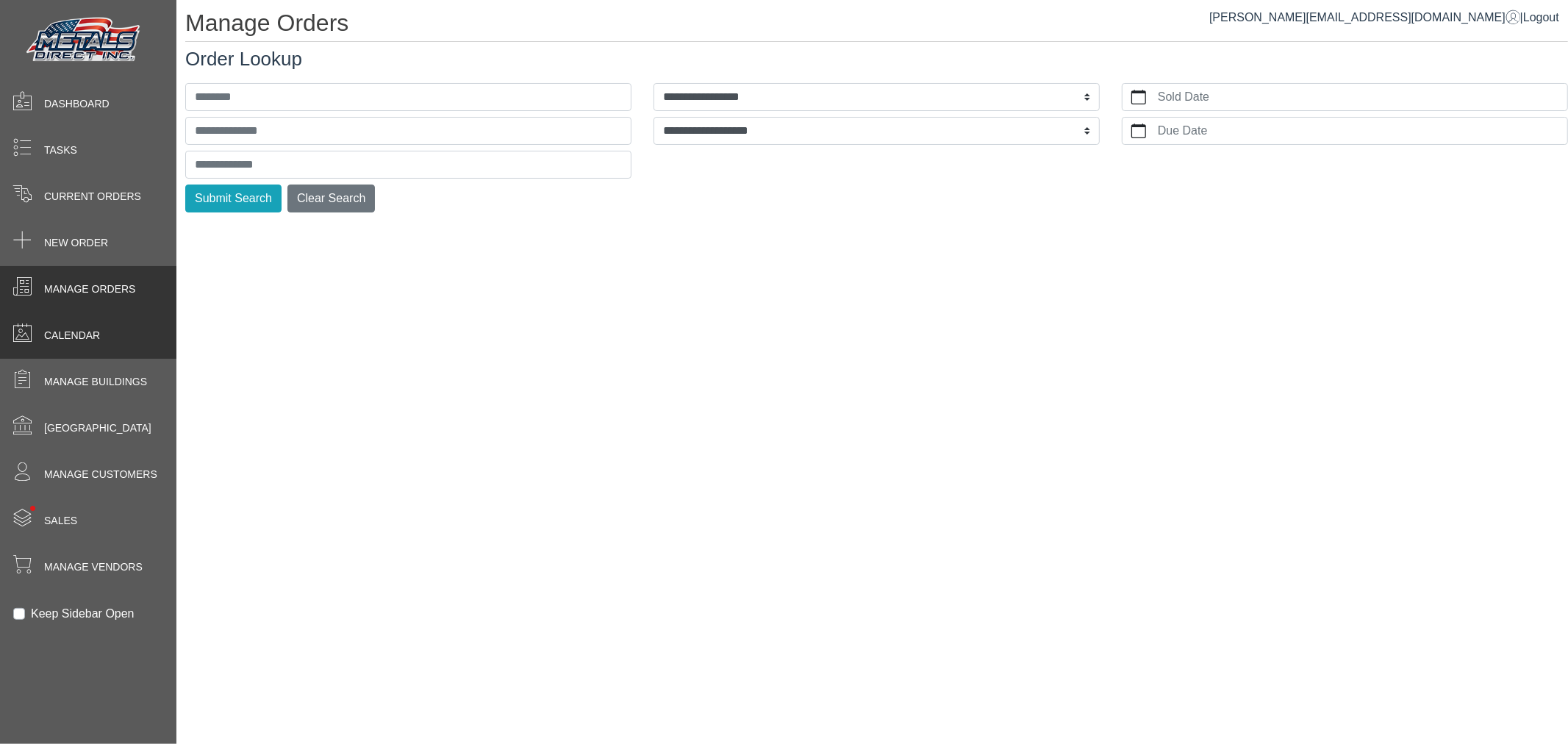
click at [71, 337] on span "Calendar" at bounding box center [72, 335] width 56 height 15
